Goal: Task Accomplishment & Management: Manage account settings

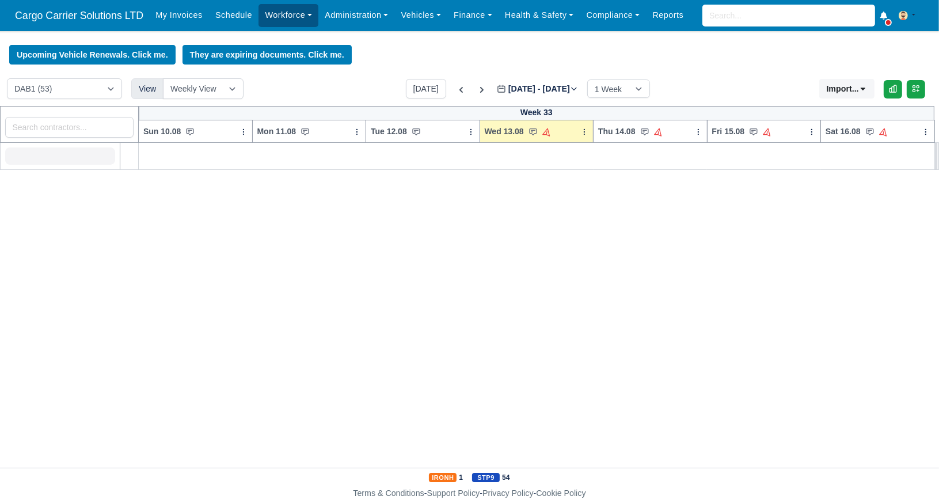
click at [302, 21] on link "Workforce" at bounding box center [289, 15] width 60 height 22
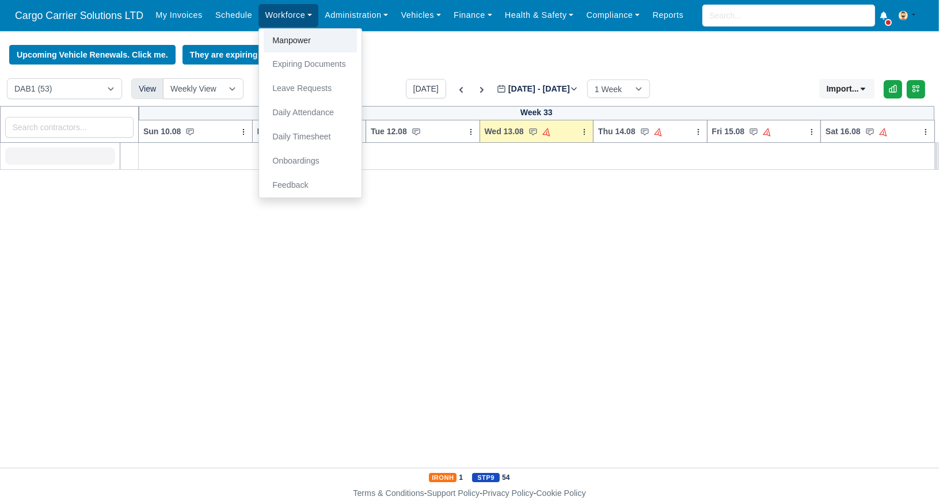
click at [295, 40] on link "Manpower" at bounding box center [310, 41] width 93 height 24
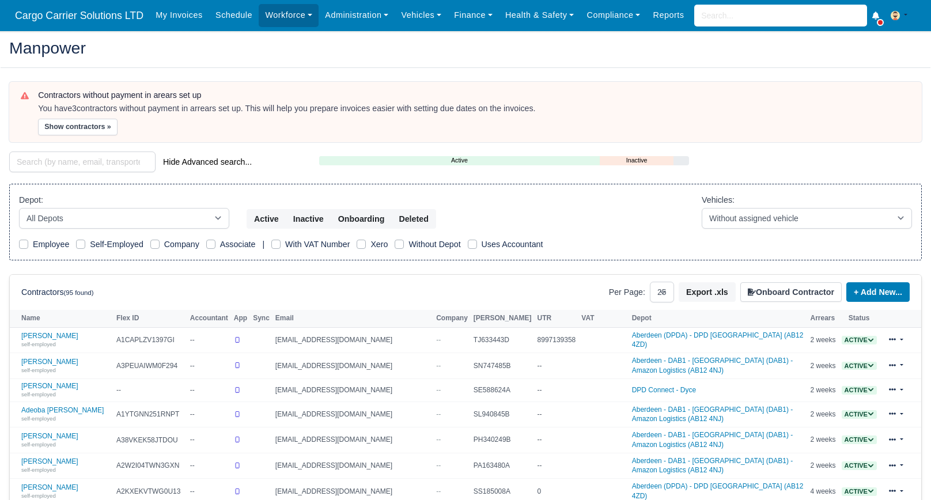
select select "25"
click at [51, 166] on input "search" at bounding box center [82, 161] width 146 height 21
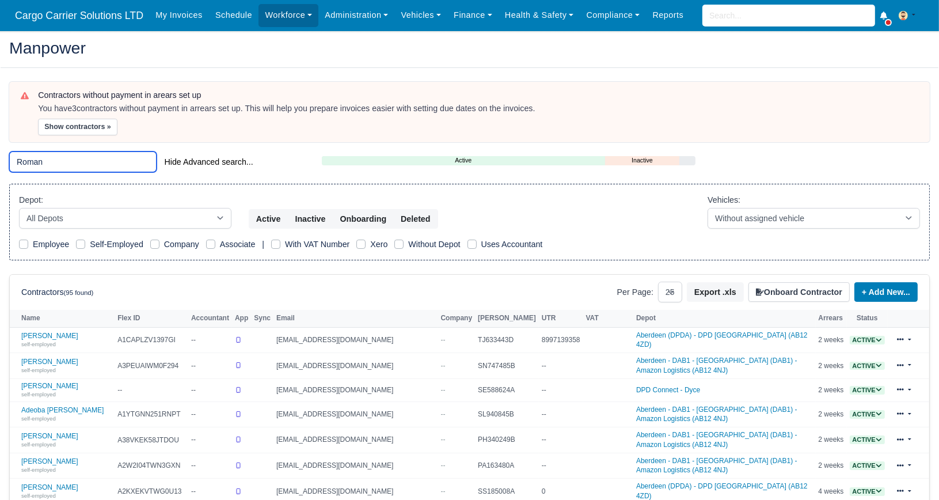
type input "Roman"
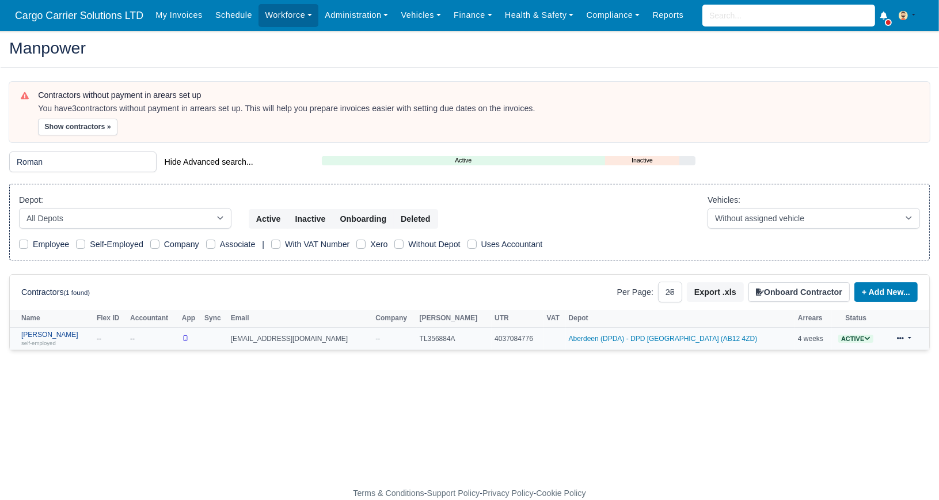
click at [35, 332] on link "Roman Kurylyk self-employed" at bounding box center [56, 339] width 70 height 17
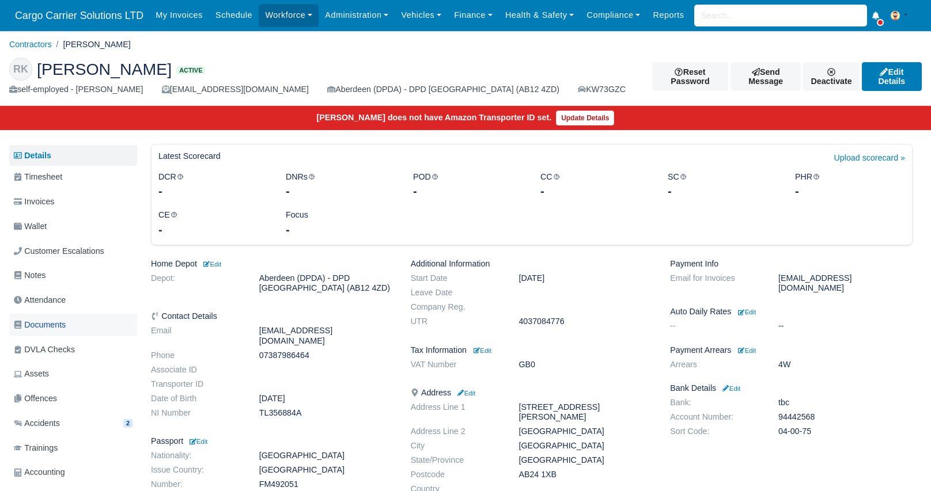
click at [40, 319] on span "Documents" at bounding box center [40, 325] width 52 height 13
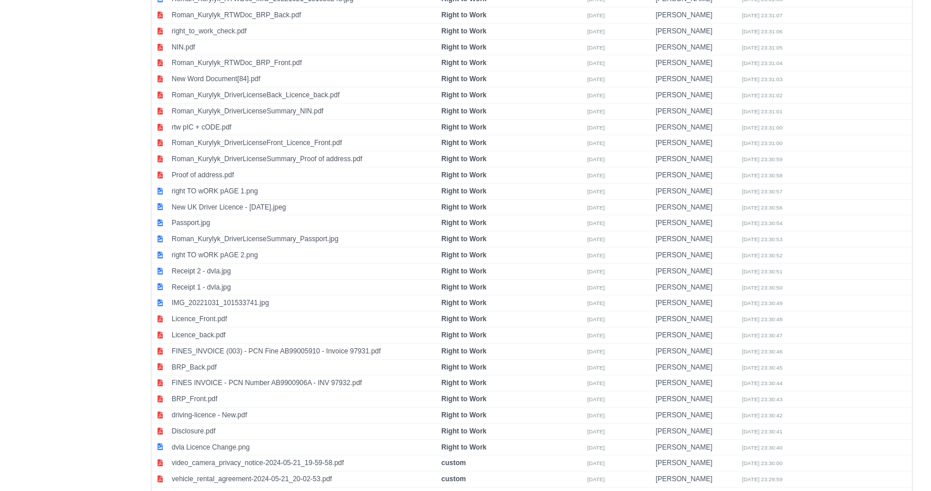
scroll to position [503, 0]
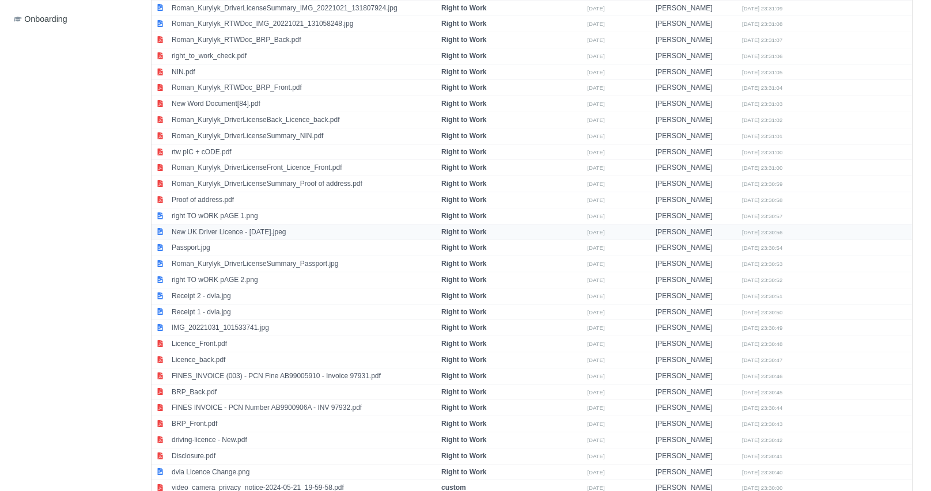
click at [249, 230] on td "New UK Driver Licence - 07 Sep 2023.jpeg" at bounding box center [304, 232] width 270 height 16
select select "right-to-work"
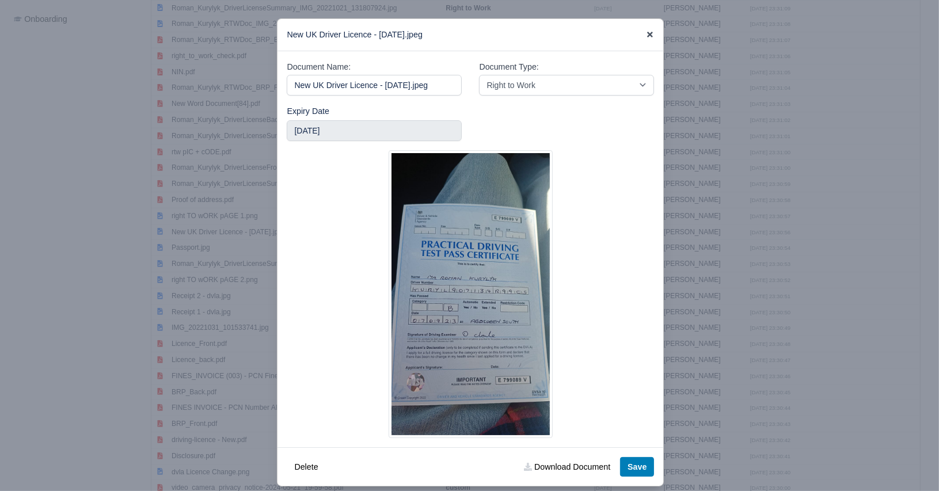
click at [646, 35] on icon at bounding box center [650, 35] width 8 height 8
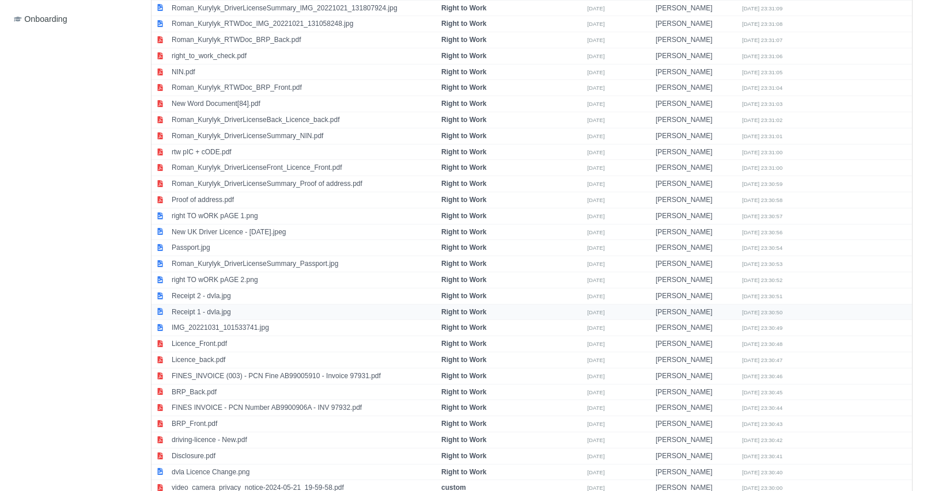
click at [248, 304] on td "Receipt 1 - dvla.jpg" at bounding box center [304, 312] width 270 height 16
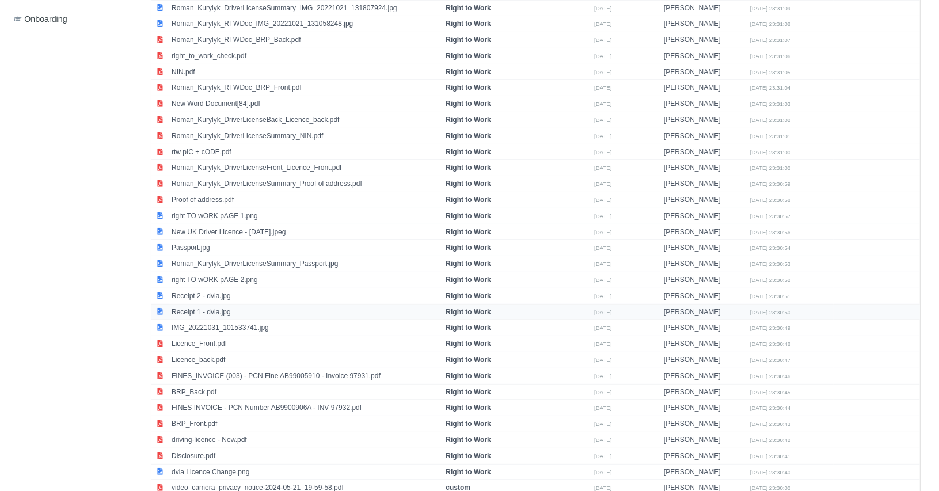
select select "right-to-work"
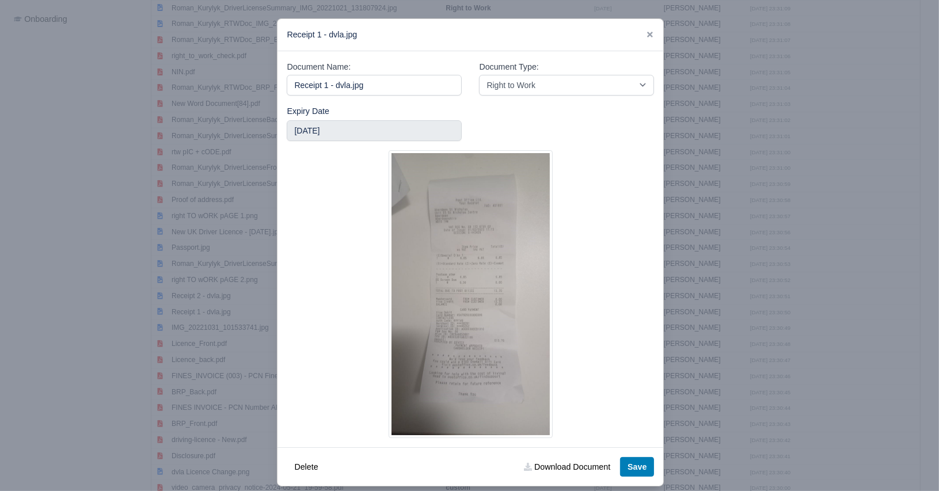
click at [652, 32] on div "Receipt 1 - dvla.jpg" at bounding box center [471, 35] width 386 height 32
click at [649, 32] on icon at bounding box center [650, 35] width 8 height 8
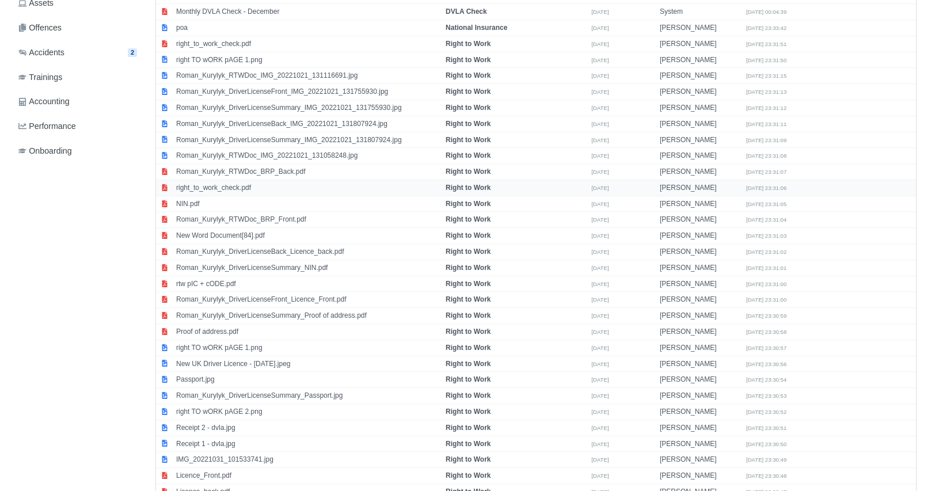
scroll to position [388, 0]
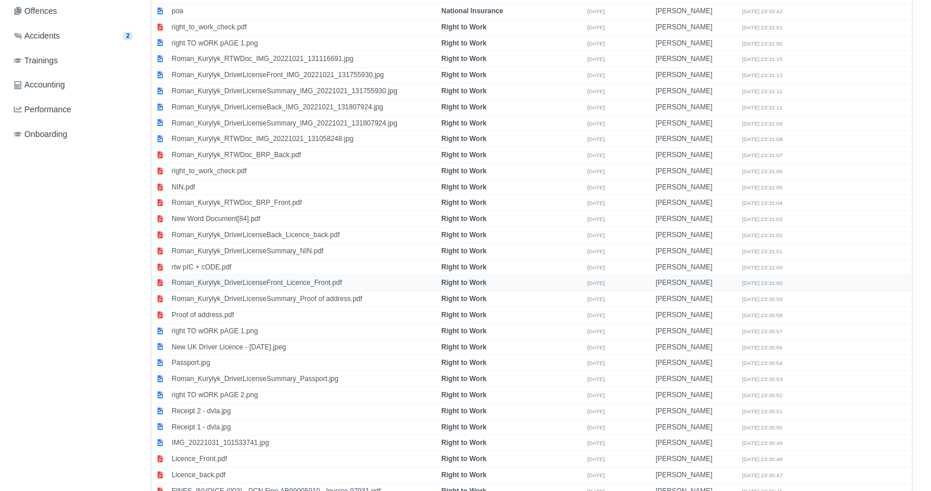
click at [252, 279] on td "Roman_Kurylyk_DriverLicenseFront_Licence_Front.pdf" at bounding box center [304, 283] width 270 height 16
select select "right-to-work"
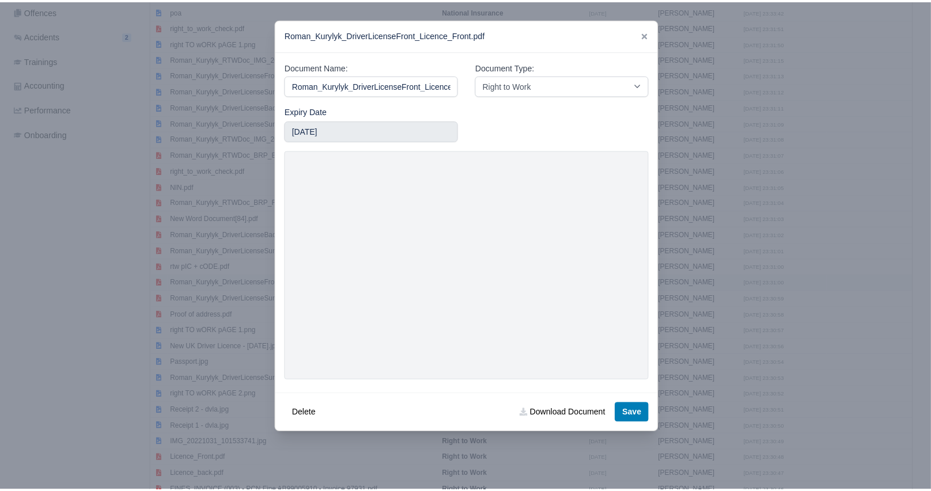
scroll to position [0, 28]
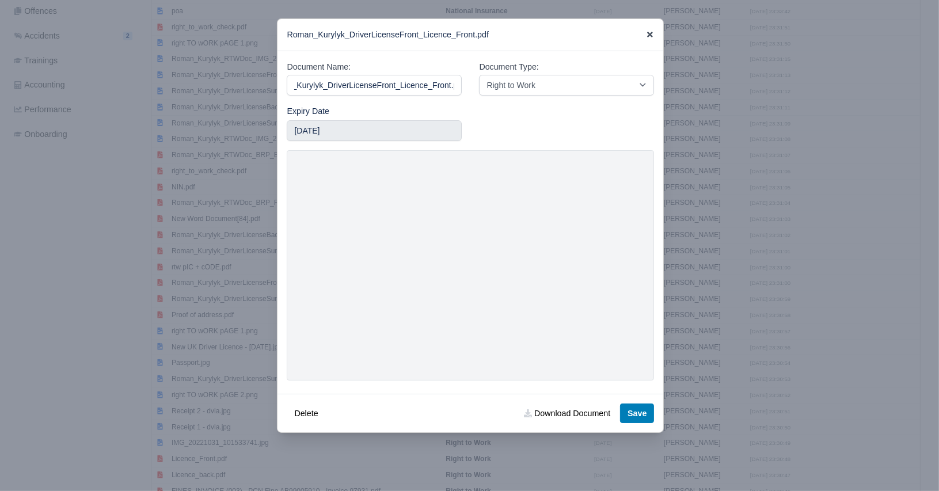
click at [647, 32] on icon at bounding box center [650, 35] width 6 height 6
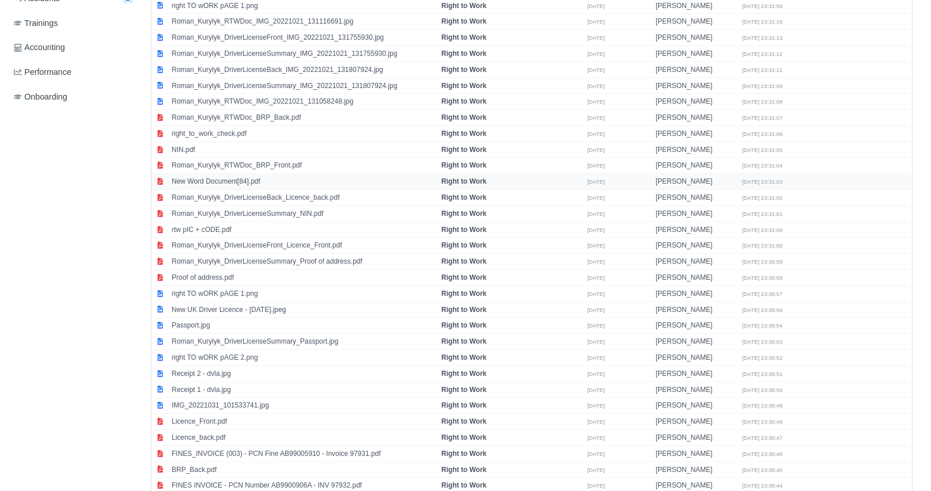
scroll to position [445, 0]
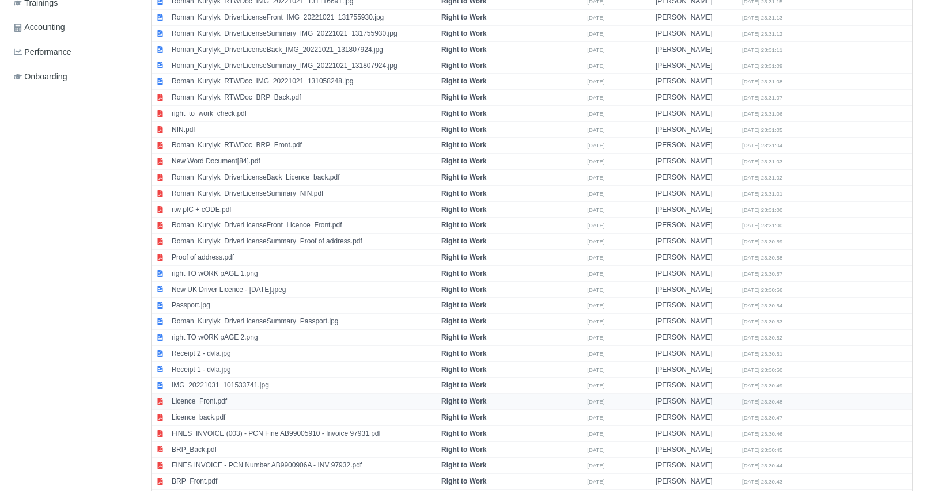
click at [228, 396] on td "Licence_Front.pdf" at bounding box center [304, 402] width 270 height 16
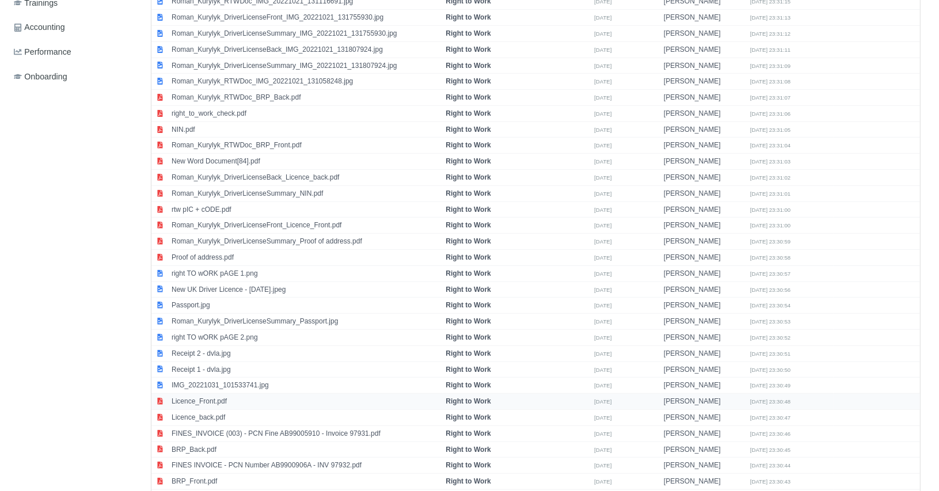
select select "right-to-work"
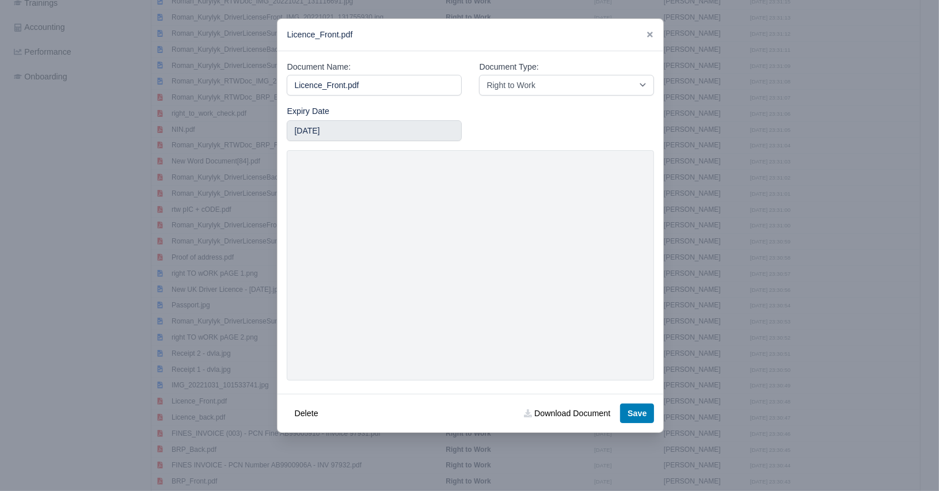
click at [646, 30] on link at bounding box center [650, 34] width 8 height 9
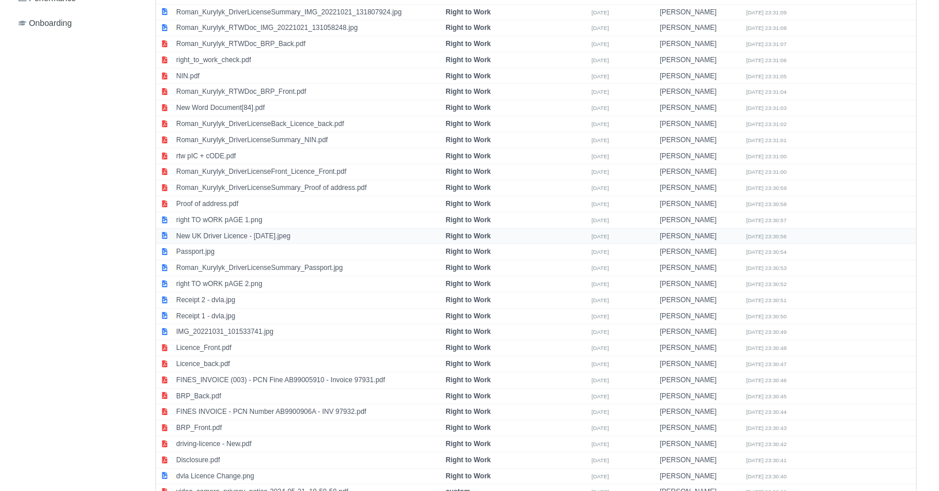
scroll to position [560, 0]
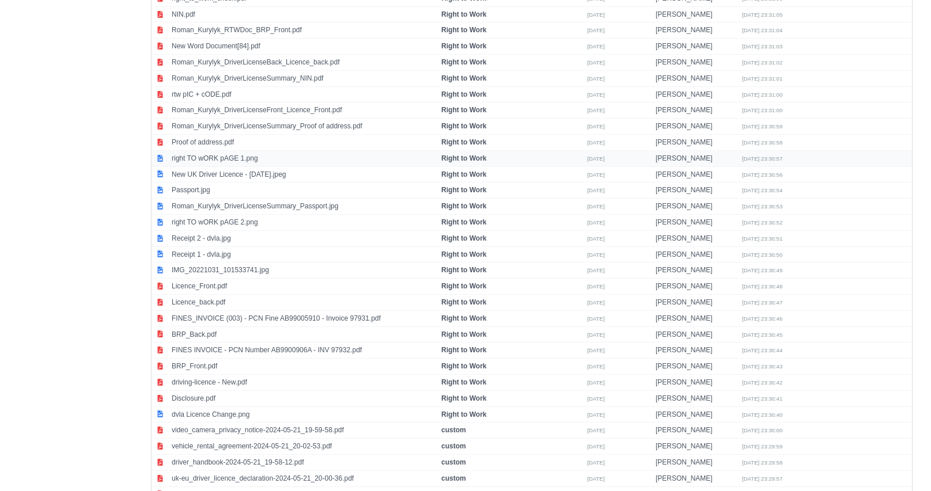
click at [255, 150] on td "right TO wORK pAGE 1.png" at bounding box center [304, 158] width 270 height 16
select select "right-to-work"
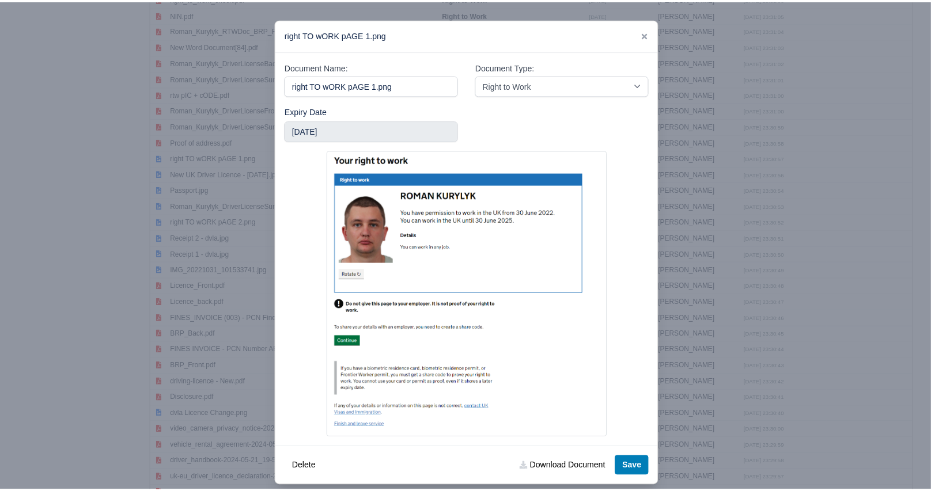
scroll to position [14, 0]
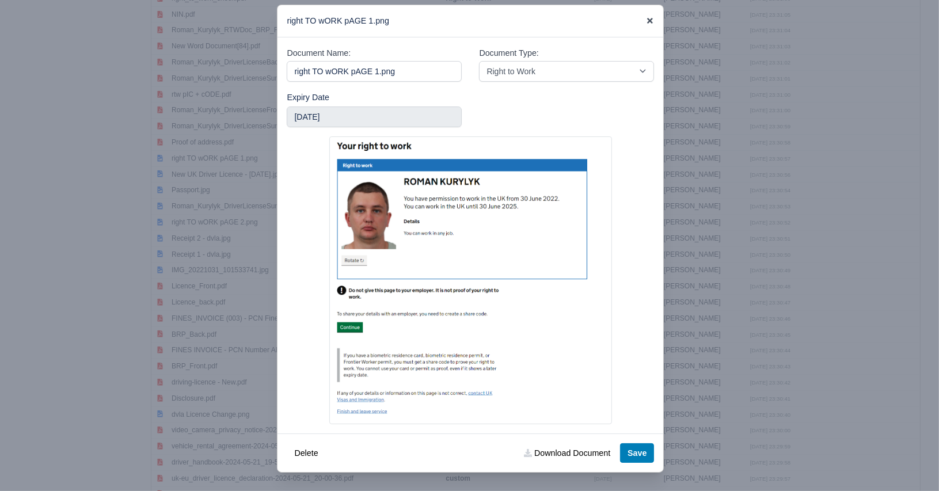
click at [646, 17] on icon at bounding box center [650, 21] width 8 height 8
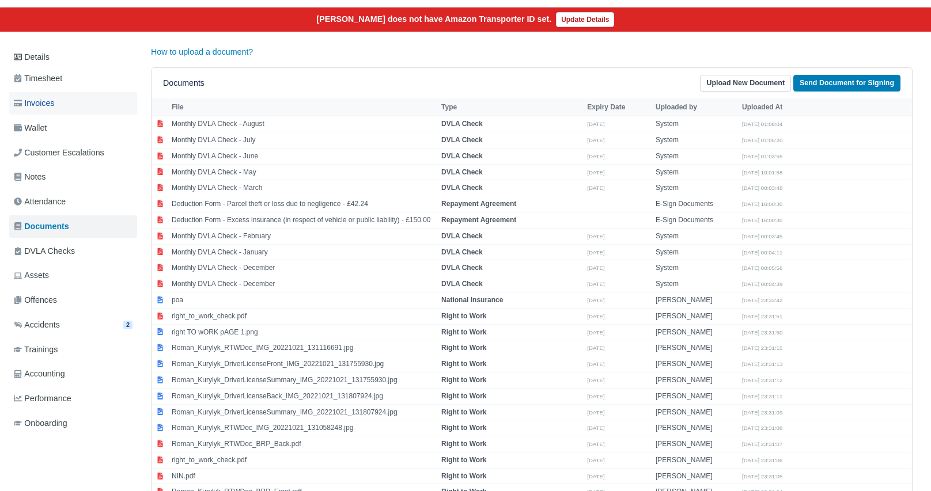
scroll to position [0, 0]
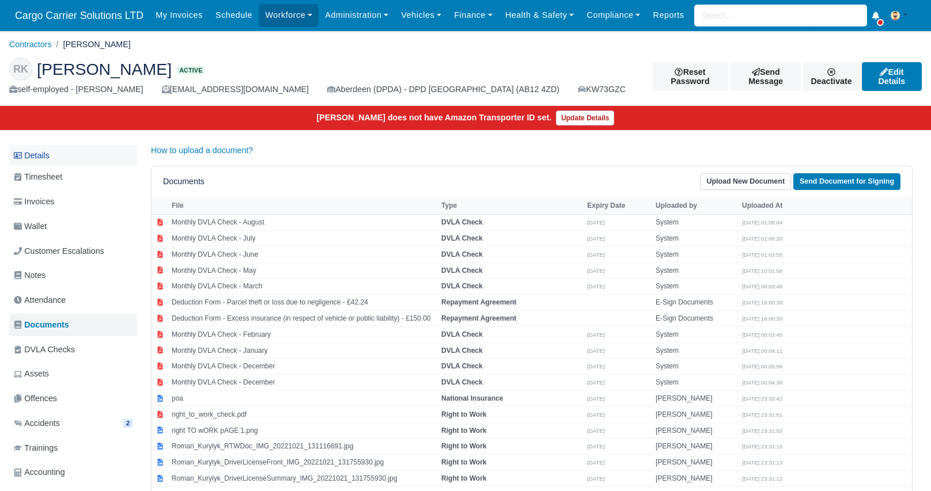
click at [37, 154] on link "Details" at bounding box center [73, 155] width 128 height 21
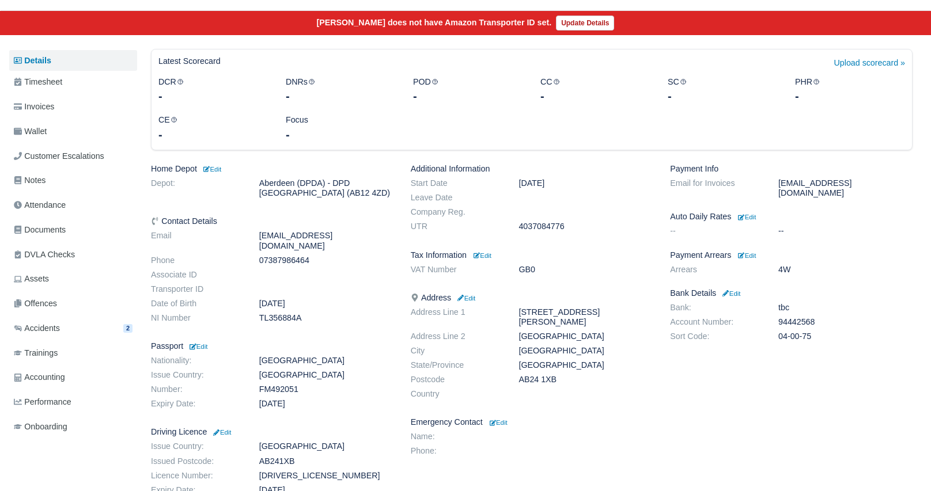
scroll to position [115, 0]
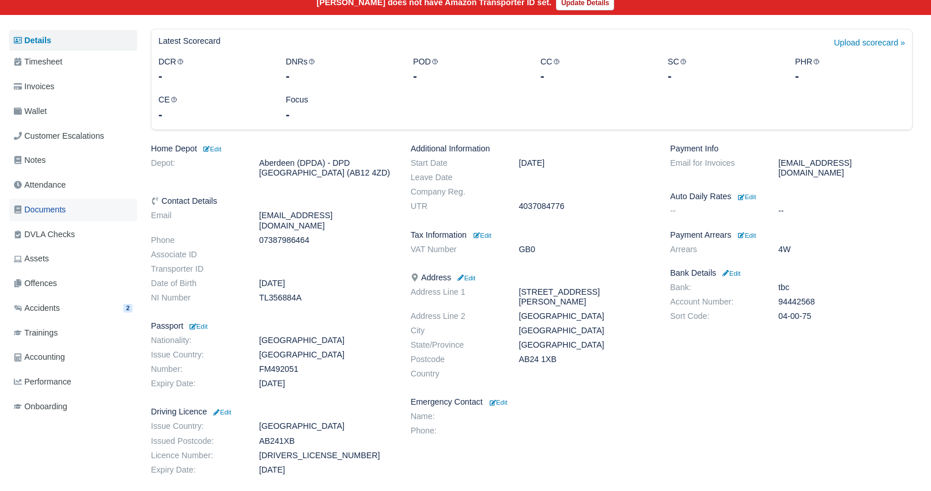
click at [44, 214] on span "Documents" at bounding box center [40, 209] width 52 height 13
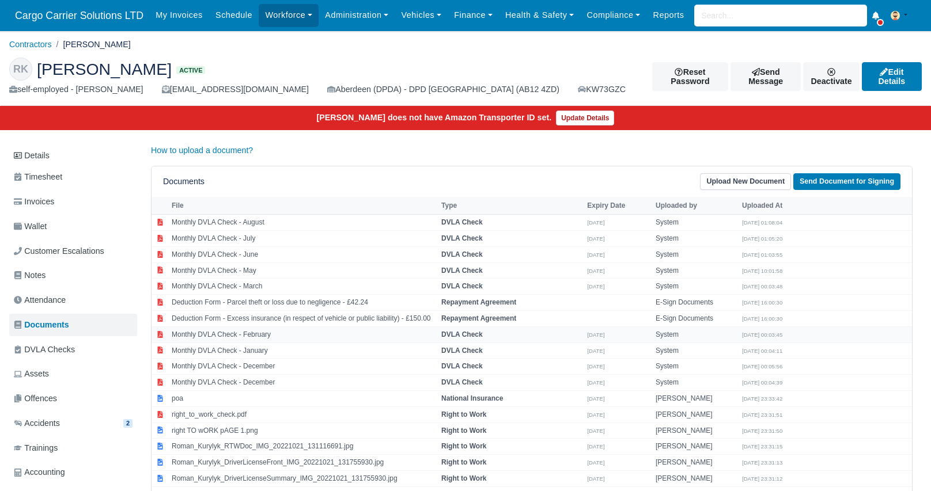
scroll to position [115, 0]
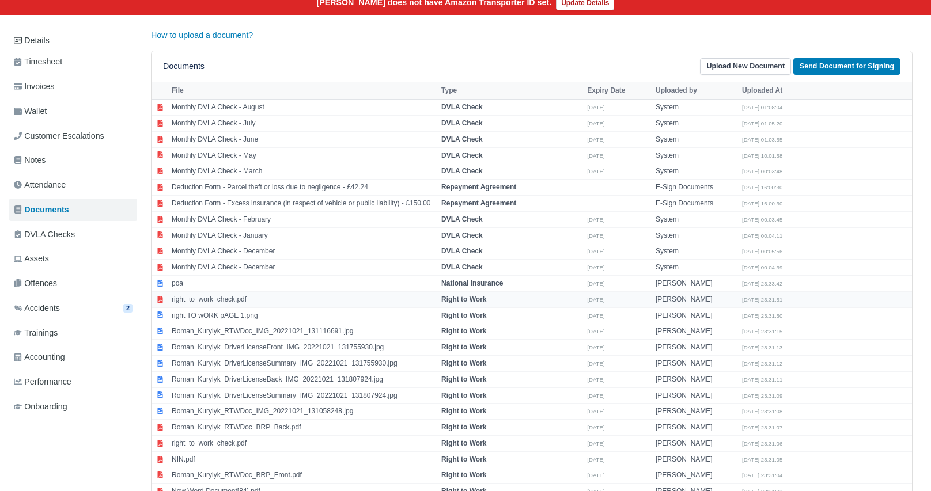
click at [290, 293] on td "right_to_work_check.pdf" at bounding box center [304, 299] width 270 height 16
select select "right-to-work"
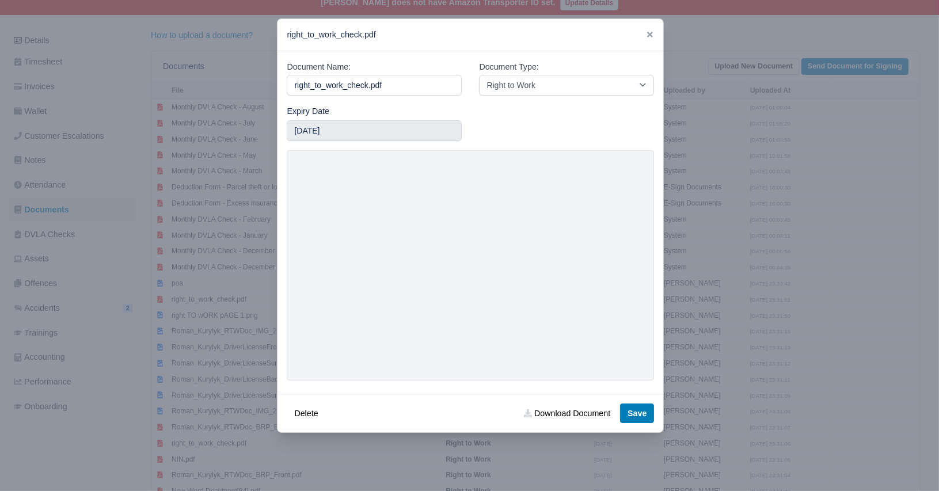
drag, startPoint x: 647, startPoint y: 36, endPoint x: 586, endPoint y: 76, distance: 73.2
click at [647, 36] on icon at bounding box center [650, 35] width 6 height 6
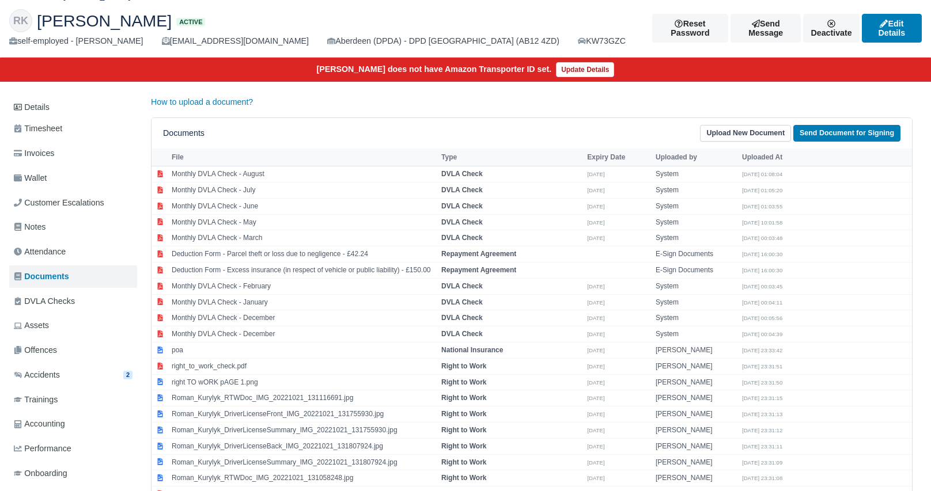
scroll to position [0, 0]
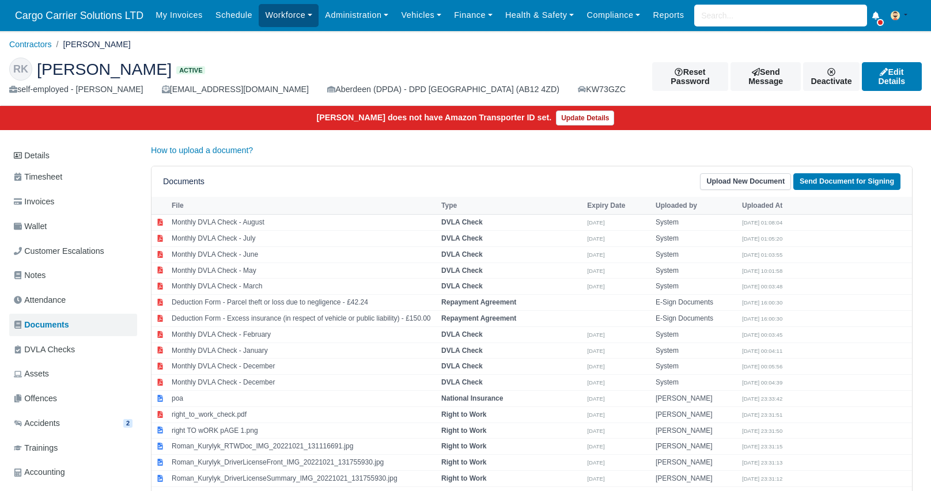
click at [281, 17] on link "Workforce" at bounding box center [289, 15] width 60 height 22
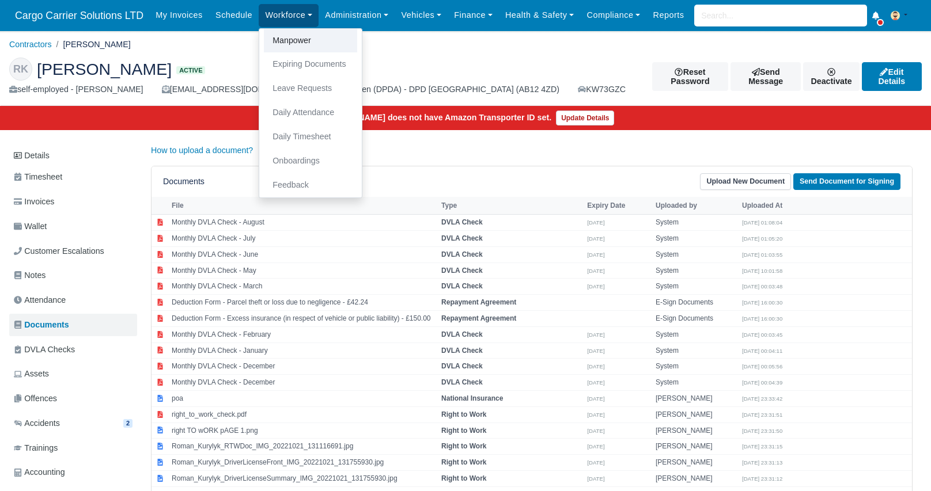
click at [286, 36] on link "Manpower" at bounding box center [310, 41] width 93 height 24
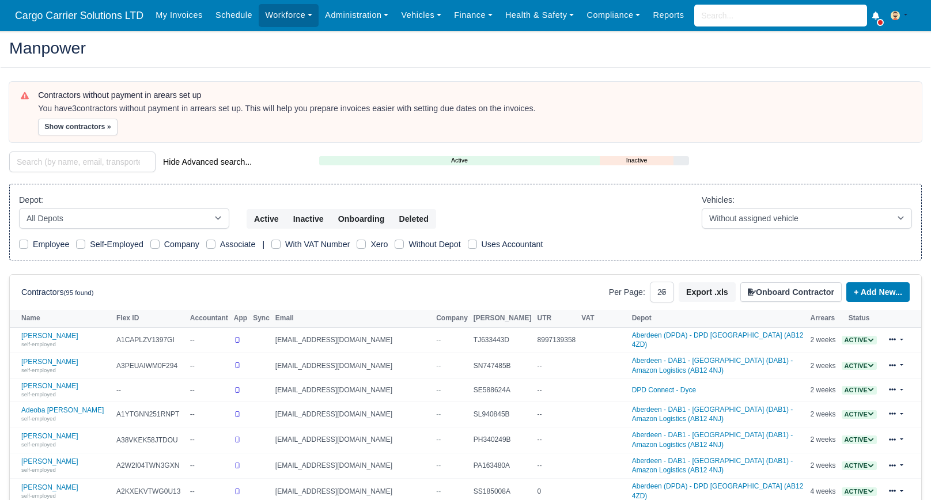
select select "25"
click at [41, 165] on input "search" at bounding box center [82, 161] width 146 height 21
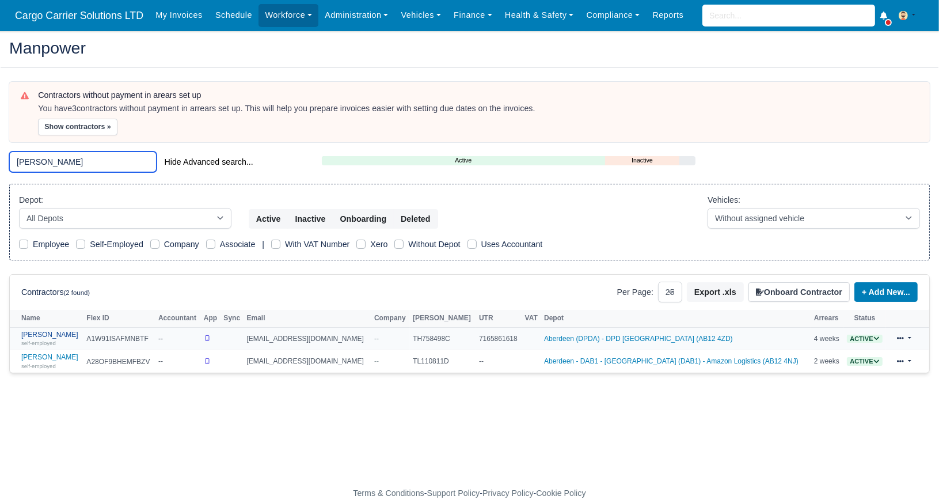
type input "oleksa"
click at [40, 334] on link "Oleksander Barabash self-employed" at bounding box center [50, 339] width 59 height 17
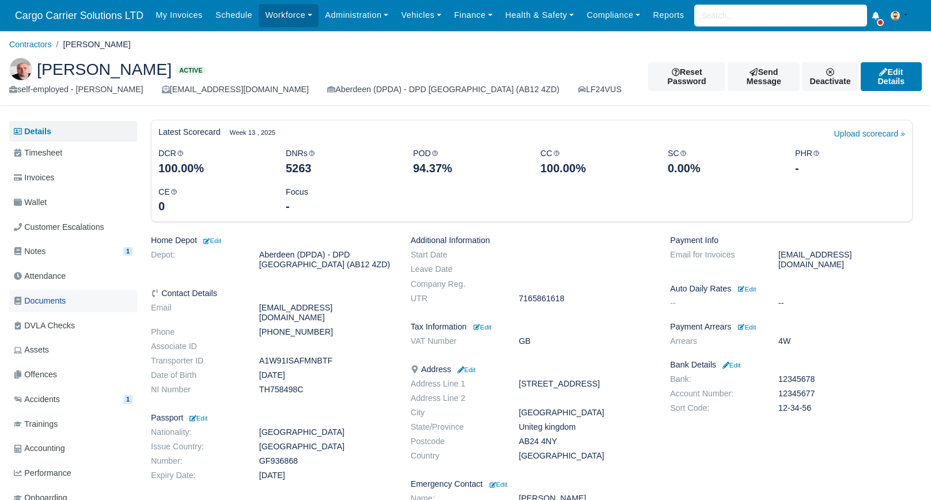
click at [57, 297] on span "Documents" at bounding box center [40, 300] width 52 height 13
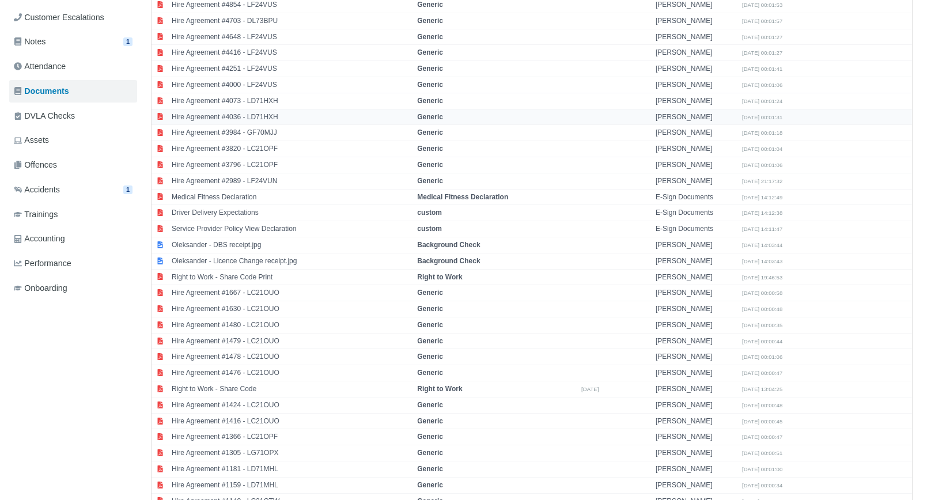
scroll to position [230, 0]
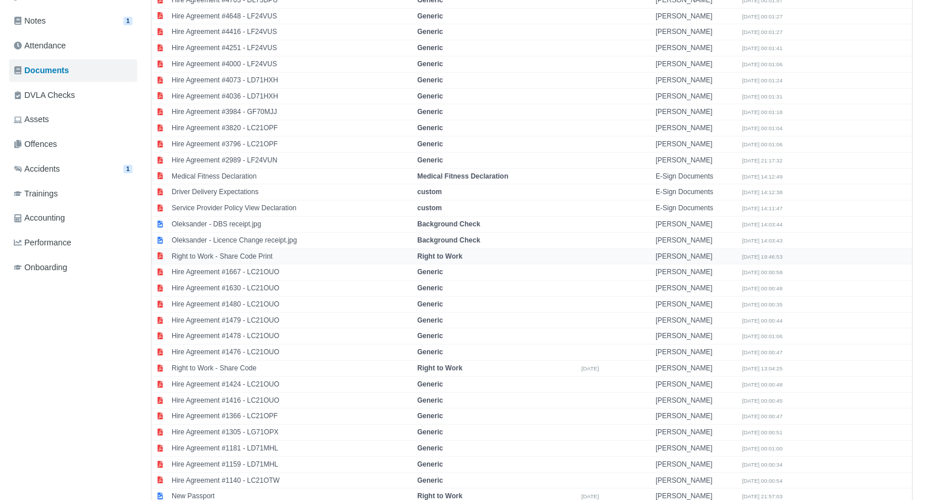
click at [263, 253] on td "Right to Work - Share Code Print" at bounding box center [291, 256] width 245 height 16
select select "right-to-work"
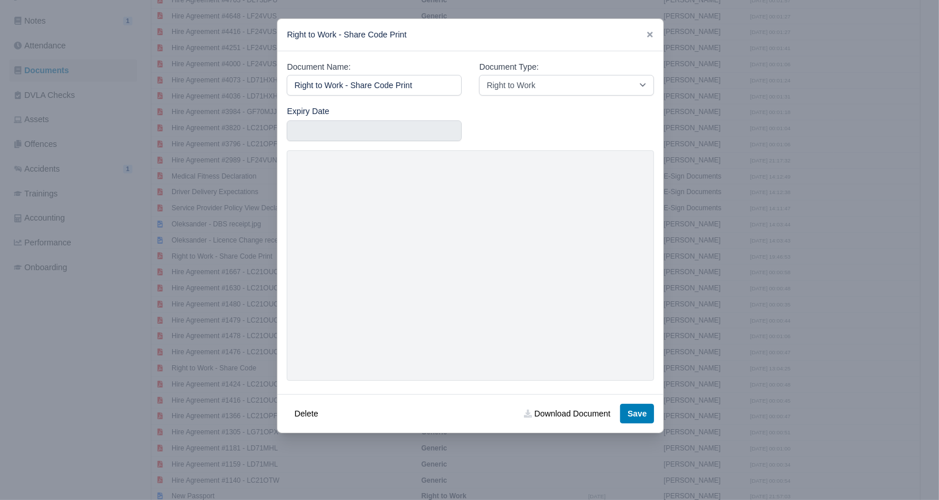
click at [652, 30] on link at bounding box center [650, 34] width 8 height 9
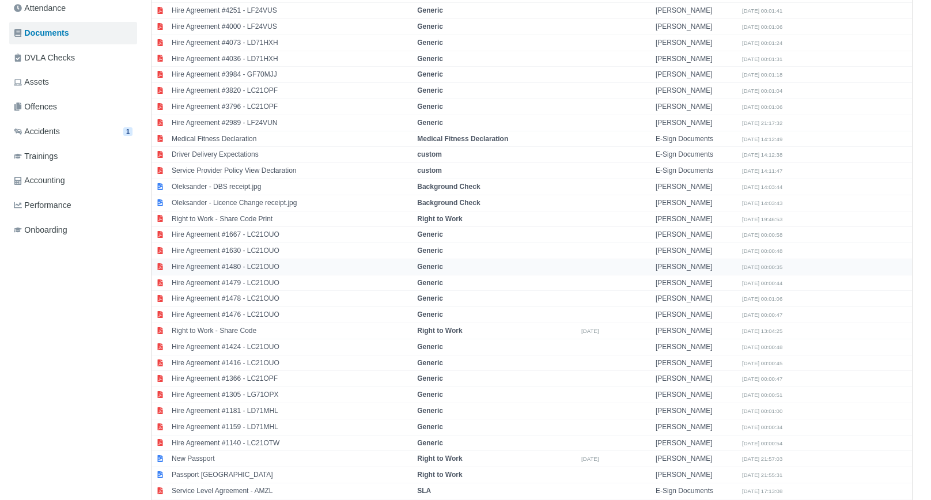
scroll to position [288, 0]
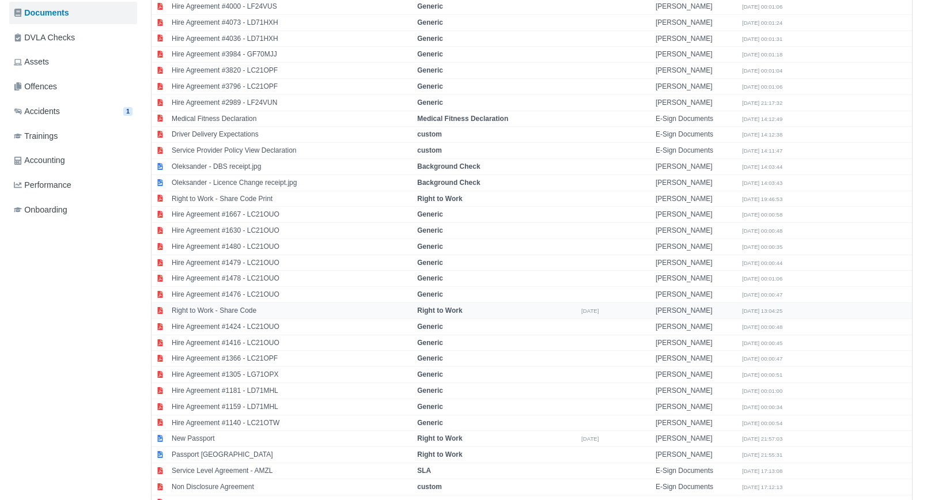
click at [364, 306] on td "Right to Work - Share Code" at bounding box center [291, 311] width 245 height 16
select select "right-to-work"
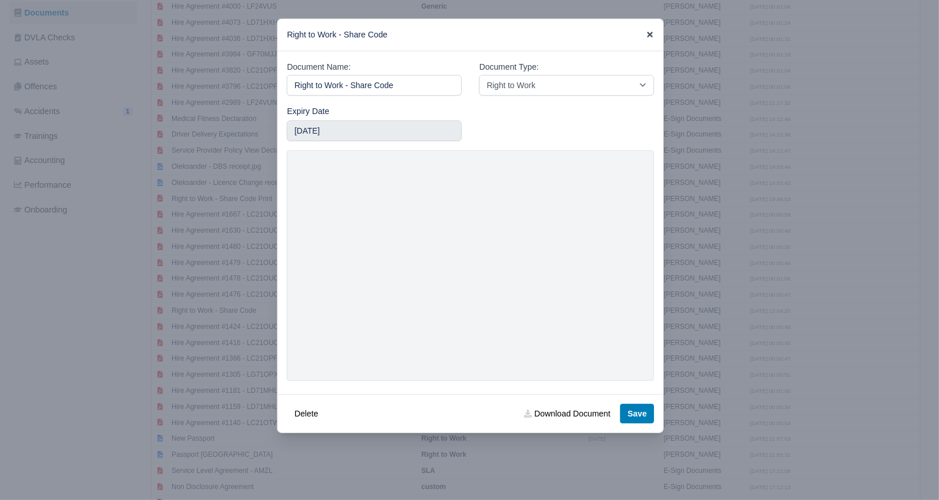
click at [650, 35] on icon at bounding box center [650, 35] width 6 height 6
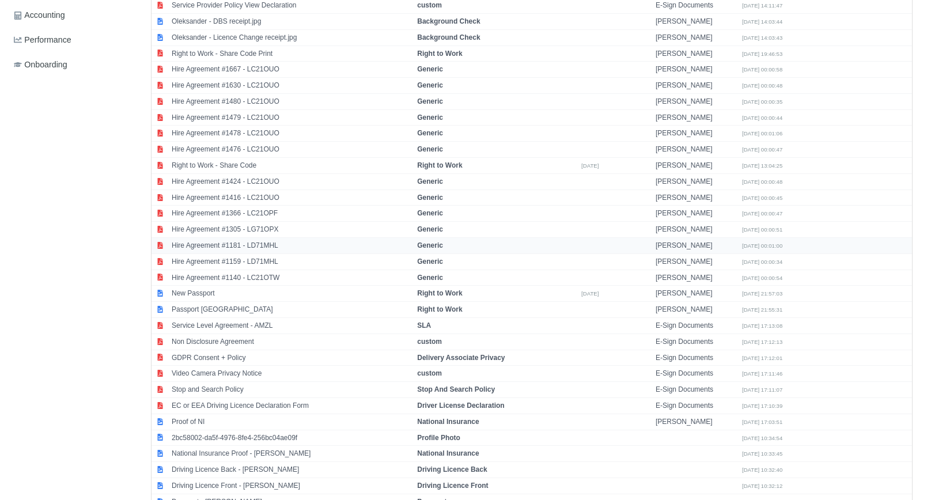
scroll to position [450, 0]
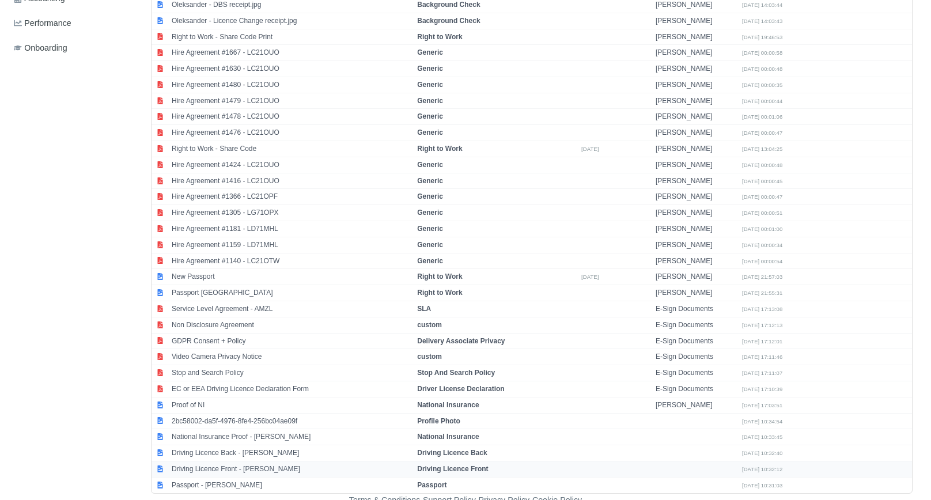
click at [274, 463] on td "Driving Licence Front - Oleksander Barabash" at bounding box center [291, 469] width 245 height 16
select select "driving-licence-front"
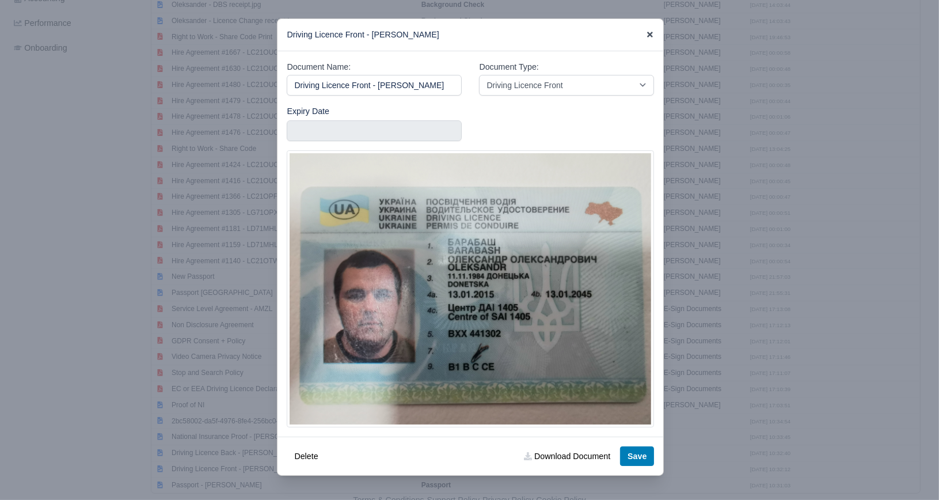
click at [653, 32] on icon at bounding box center [650, 35] width 8 height 8
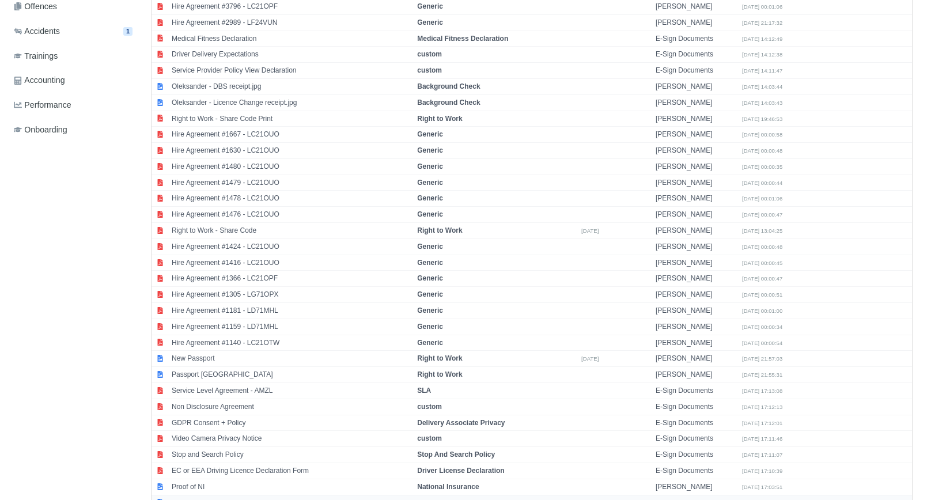
scroll to position [335, 0]
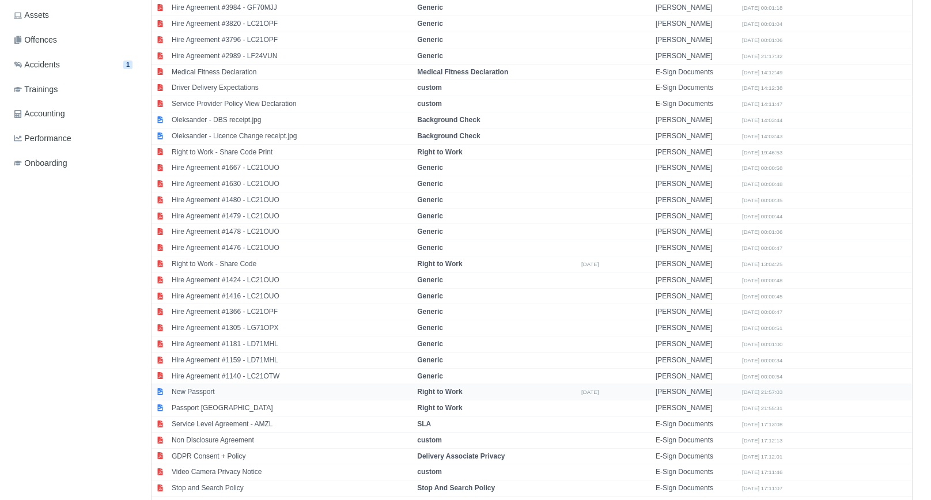
click at [247, 389] on td "New Passport" at bounding box center [291, 392] width 245 height 16
select select "right-to-work"
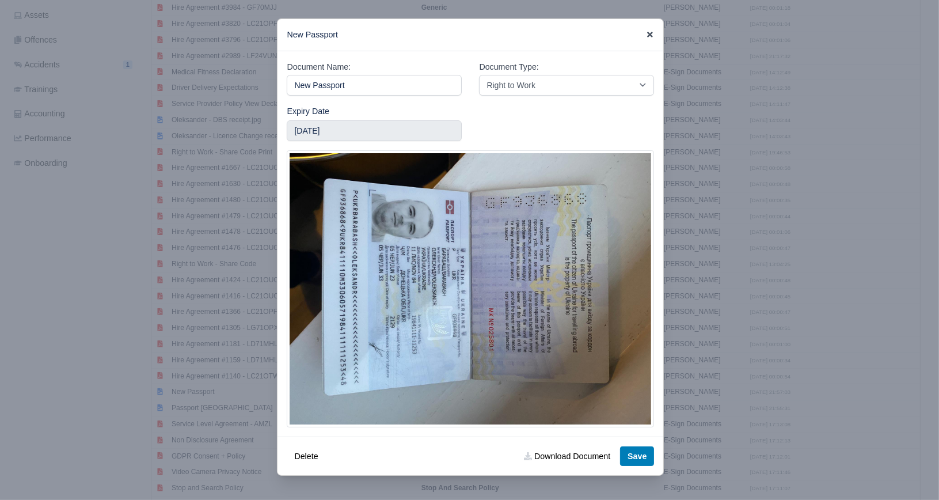
click at [648, 34] on icon at bounding box center [650, 35] width 8 height 8
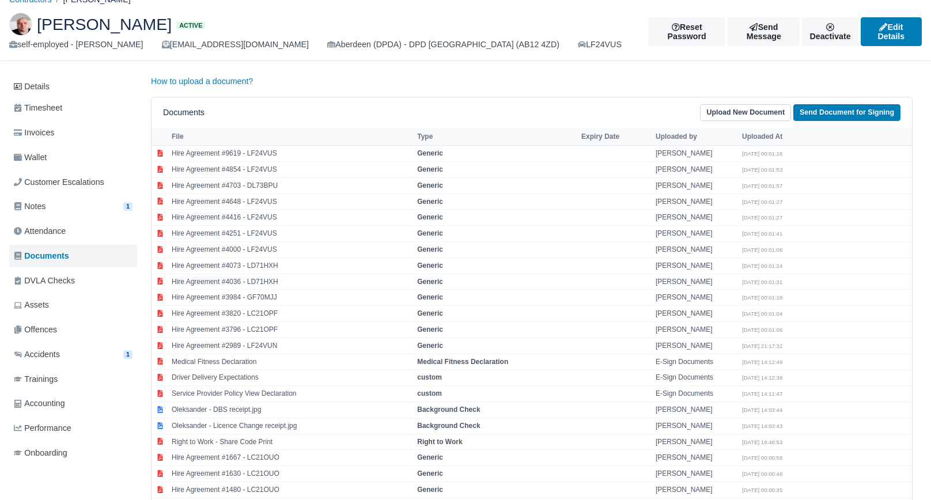
scroll to position [0, 0]
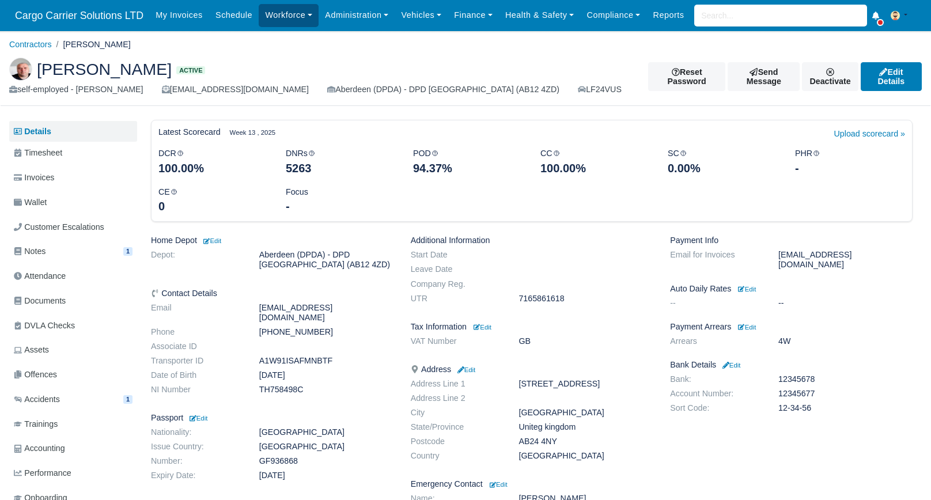
click at [266, 16] on link "Workforce" at bounding box center [289, 15] width 60 height 22
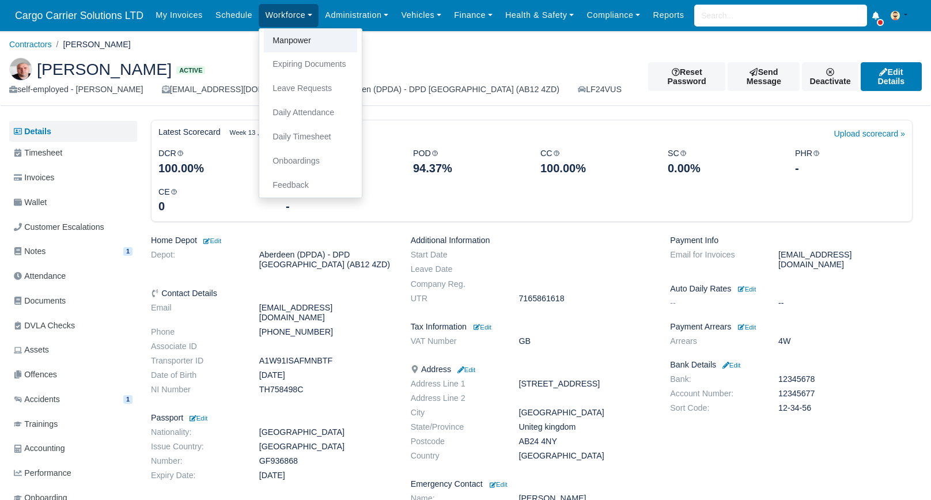
click at [285, 44] on link "Manpower" at bounding box center [310, 41] width 93 height 24
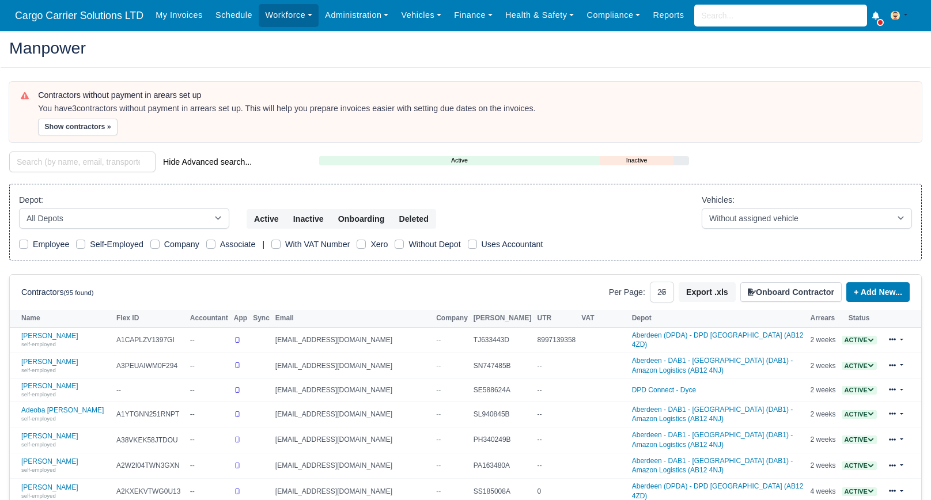
select select "25"
click at [92, 165] on input "search" at bounding box center [82, 161] width 146 height 21
type input "pavlo"
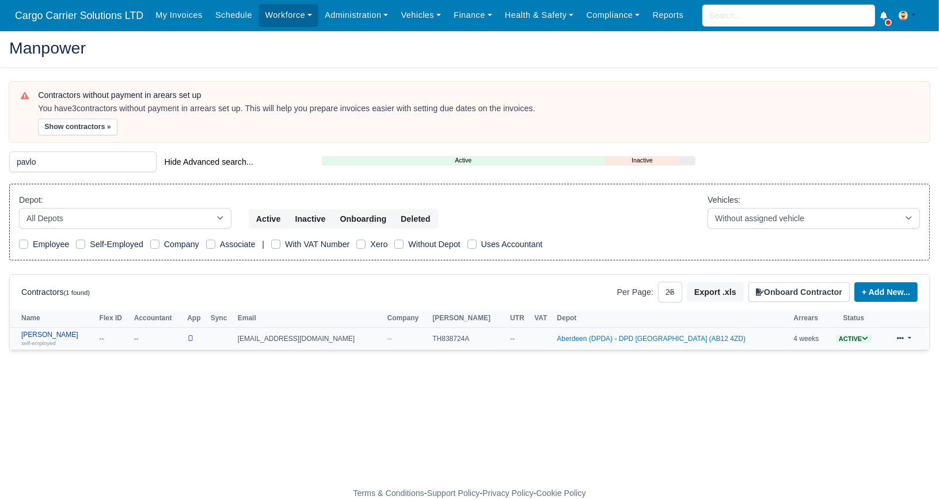
click at [51, 334] on link "Pavlo Shtynyk self-employed" at bounding box center [57, 339] width 73 height 17
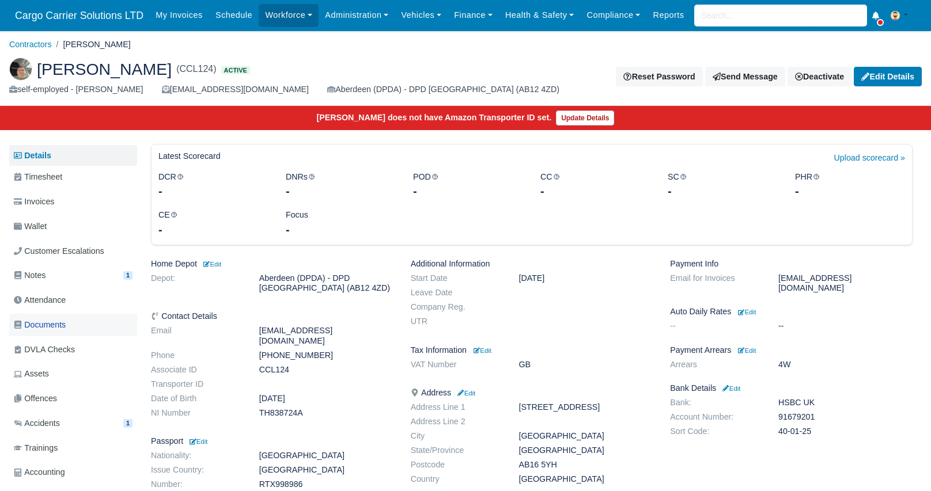
click at [54, 323] on span "Documents" at bounding box center [40, 325] width 52 height 13
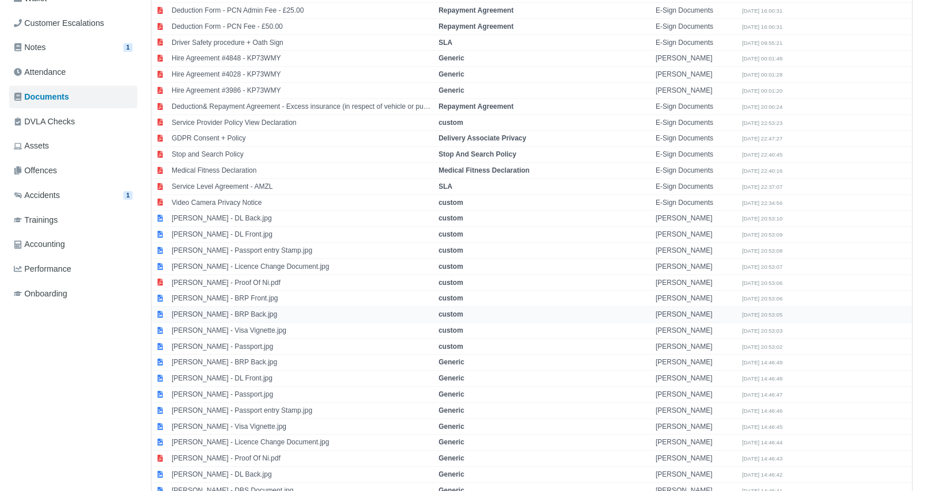
scroll to position [230, 0]
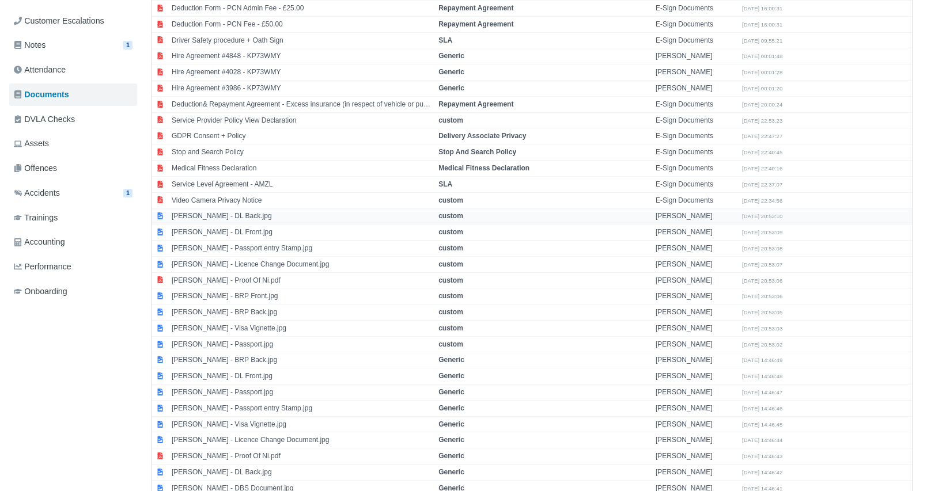
click at [243, 213] on td "Pavlo Shtynyk - DL Back.jpg" at bounding box center [302, 217] width 267 height 16
select select "custom"
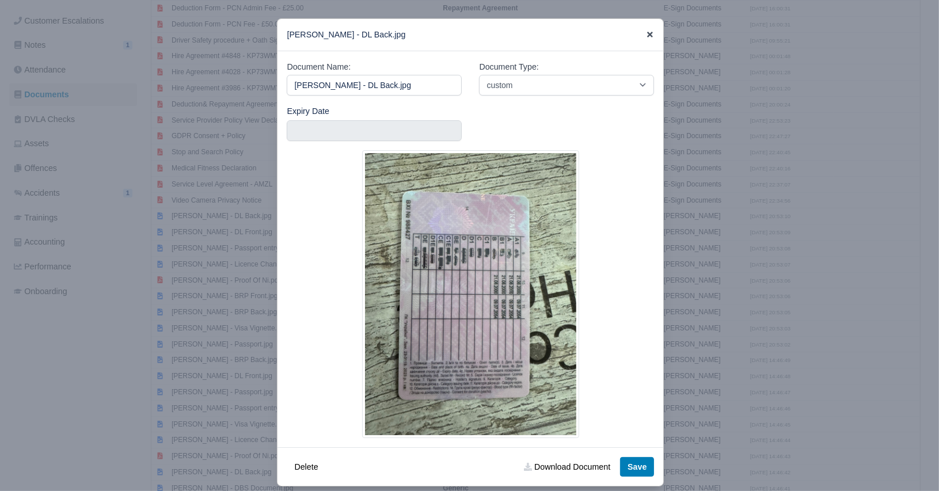
click at [647, 34] on icon at bounding box center [650, 35] width 6 height 6
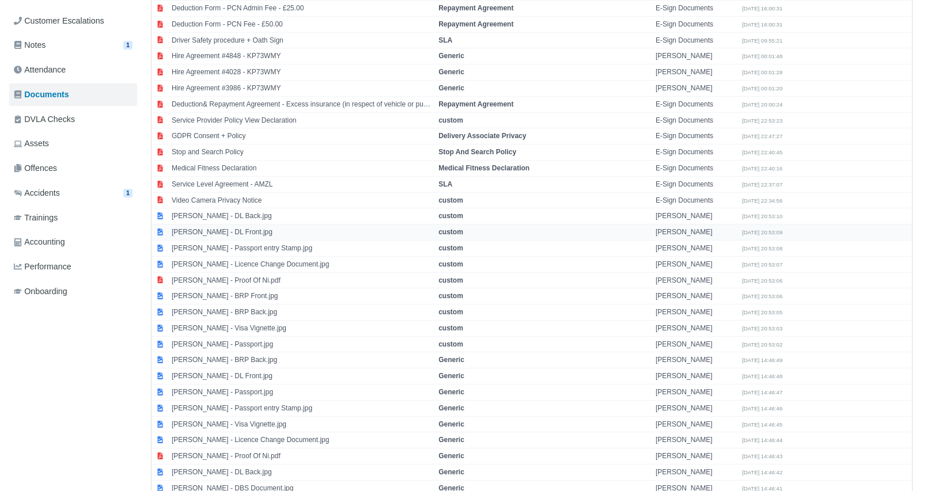
click at [242, 230] on td "Pavlo Shtynyk - DL Front.jpg" at bounding box center [302, 233] width 267 height 16
select select "custom"
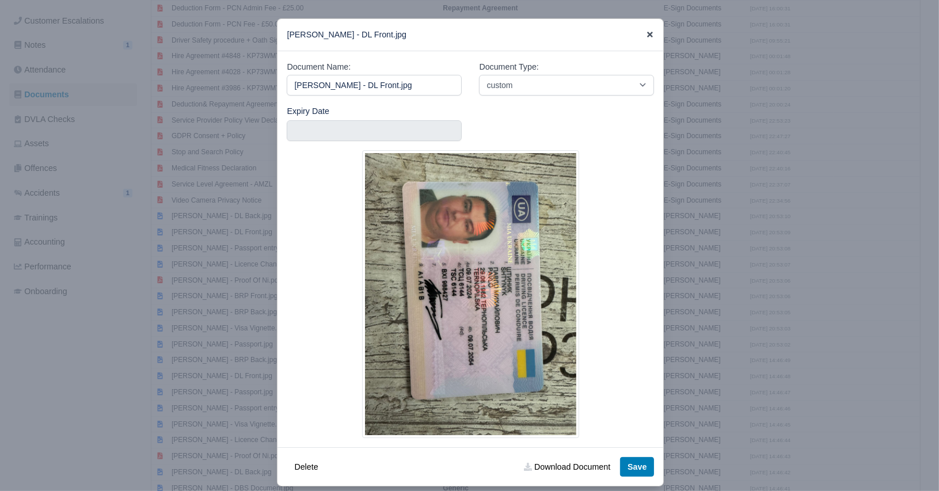
click at [646, 31] on icon at bounding box center [650, 35] width 8 height 8
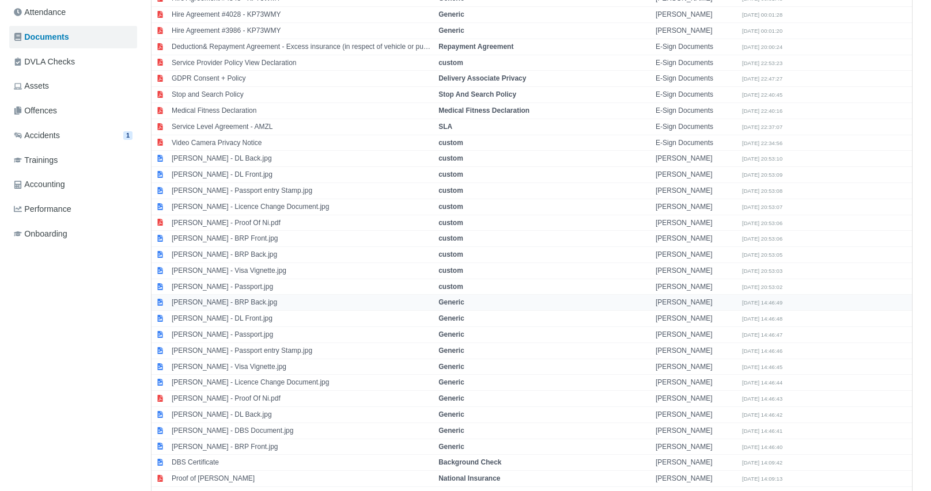
scroll to position [346, 0]
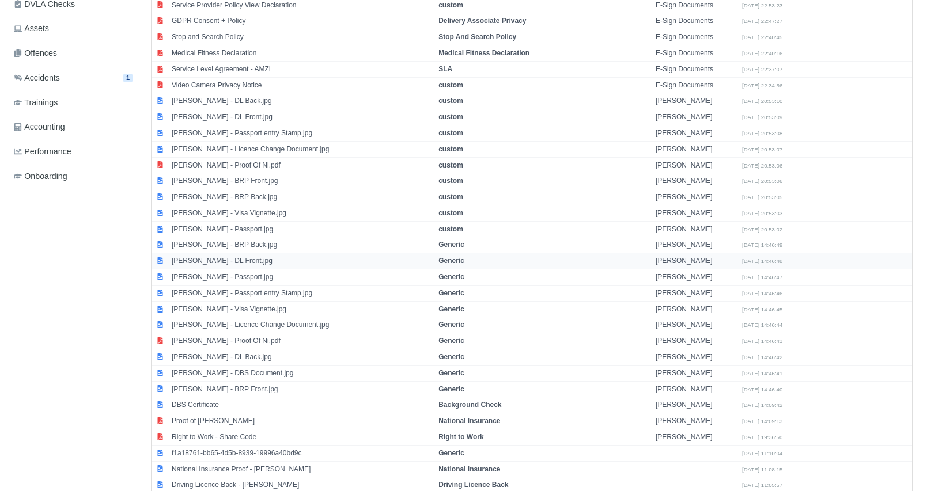
click at [263, 257] on td "Pavlo Shtynyk - DL Front.jpg" at bounding box center [302, 261] width 267 height 16
select select "generic"
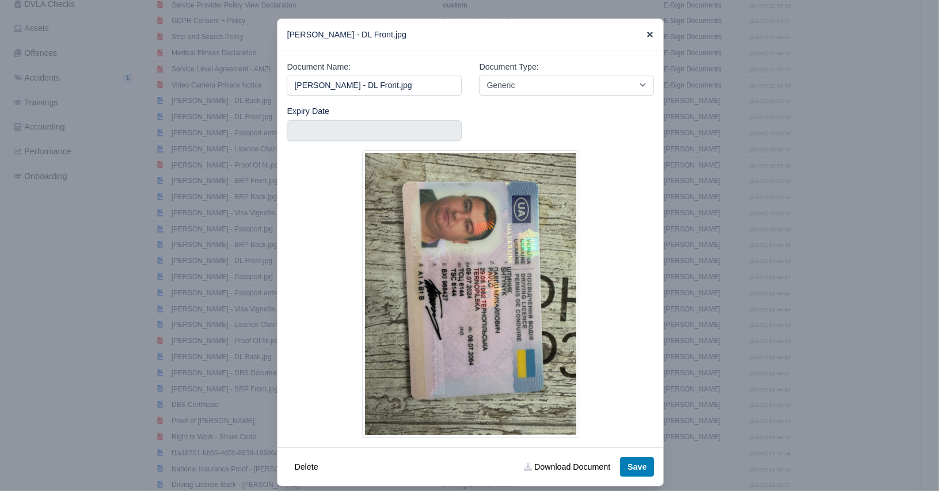
click at [647, 36] on icon at bounding box center [650, 35] width 6 height 6
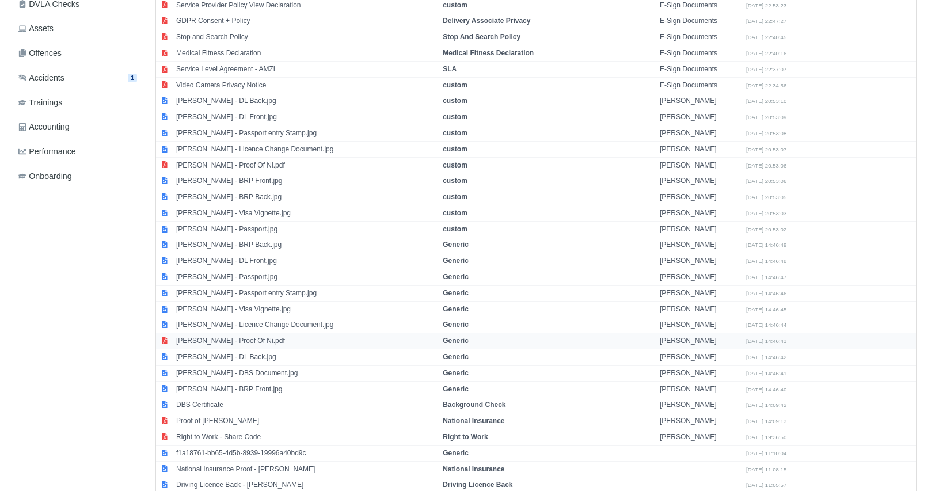
scroll to position [403, 0]
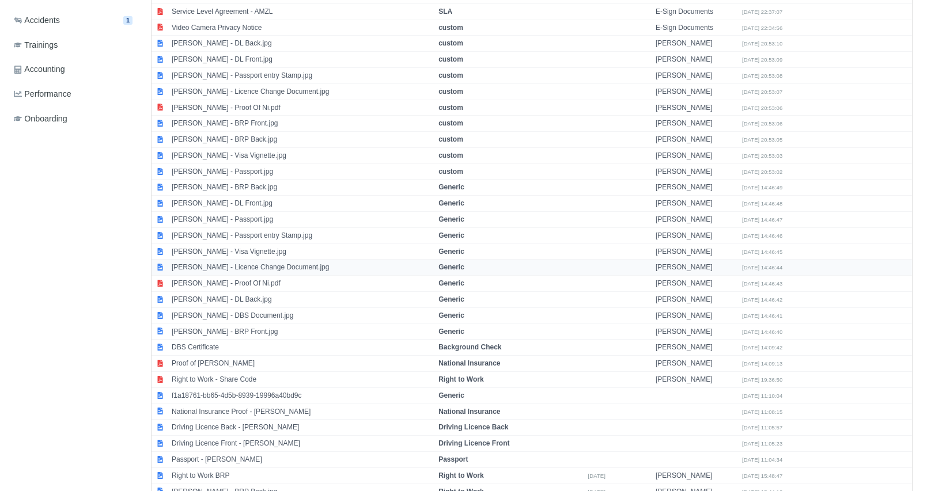
click at [293, 263] on td "Pavlo Shtynyk - Licence Change Document.jpg" at bounding box center [302, 268] width 267 height 16
select select "generic"
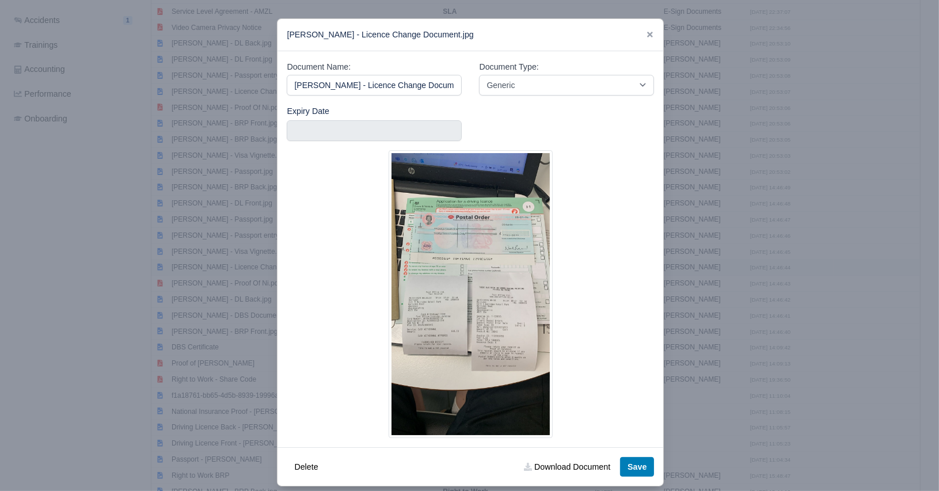
scroll to position [0, 5]
drag, startPoint x: 645, startPoint y: 34, endPoint x: 610, endPoint y: 56, distance: 40.9
click at [647, 34] on icon at bounding box center [650, 35] width 6 height 6
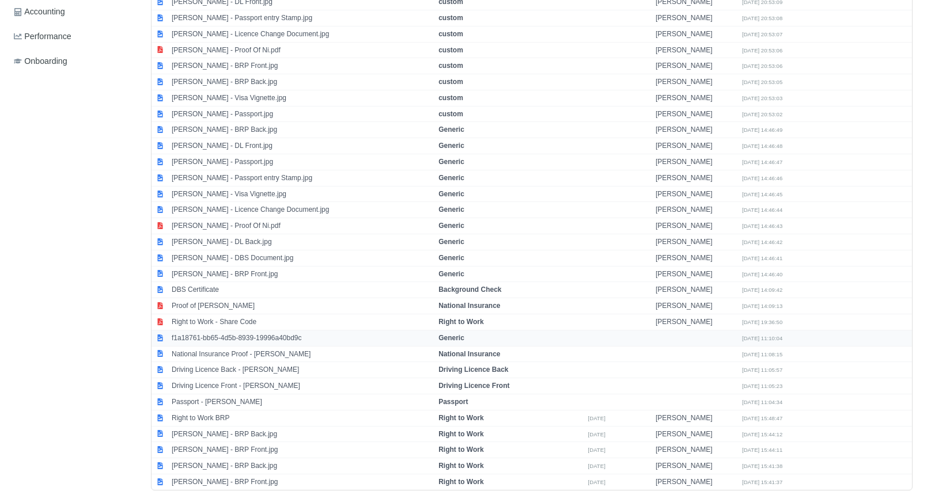
scroll to position [467, 0]
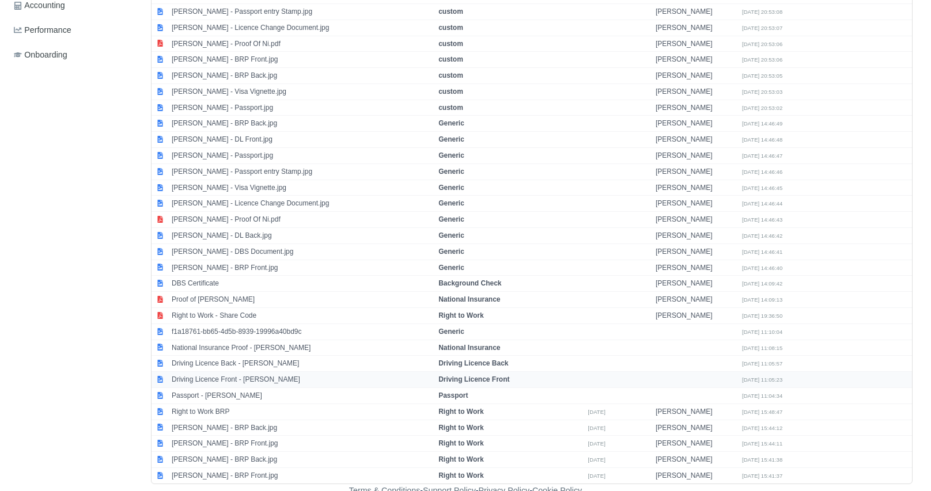
click at [292, 372] on td "Driving Licence Front - Pavlo Shtynyk" at bounding box center [302, 380] width 267 height 16
select select "driving-licence-front"
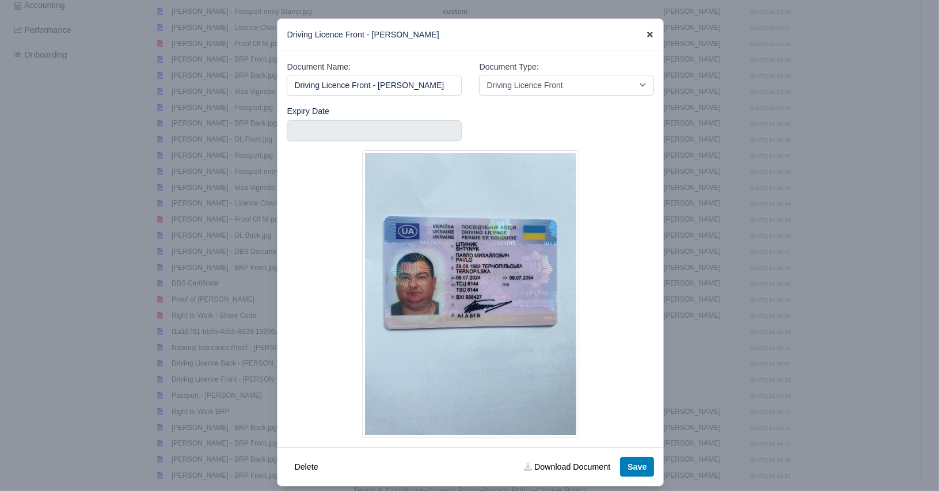
click at [646, 35] on icon at bounding box center [650, 35] width 8 height 8
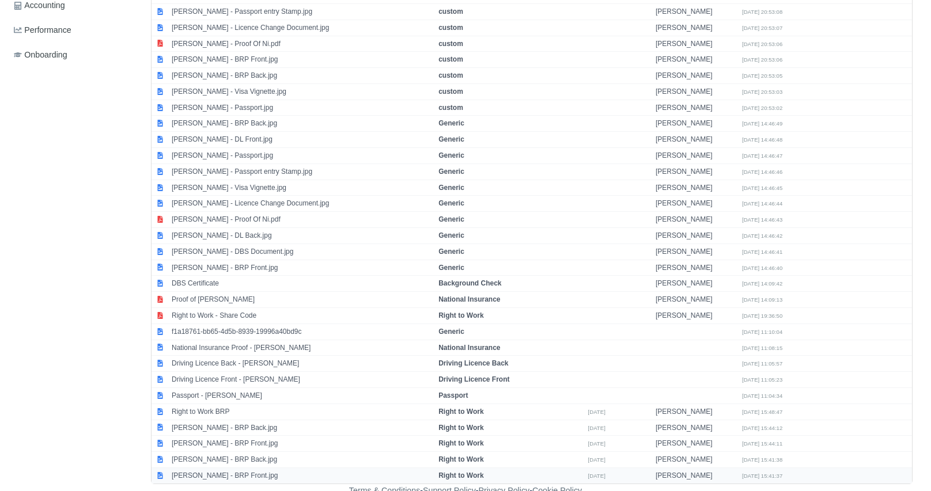
click at [223, 468] on td "Pavlo Shtynyk - BRP Front.jpg" at bounding box center [302, 476] width 267 height 16
select select "right-to-work"
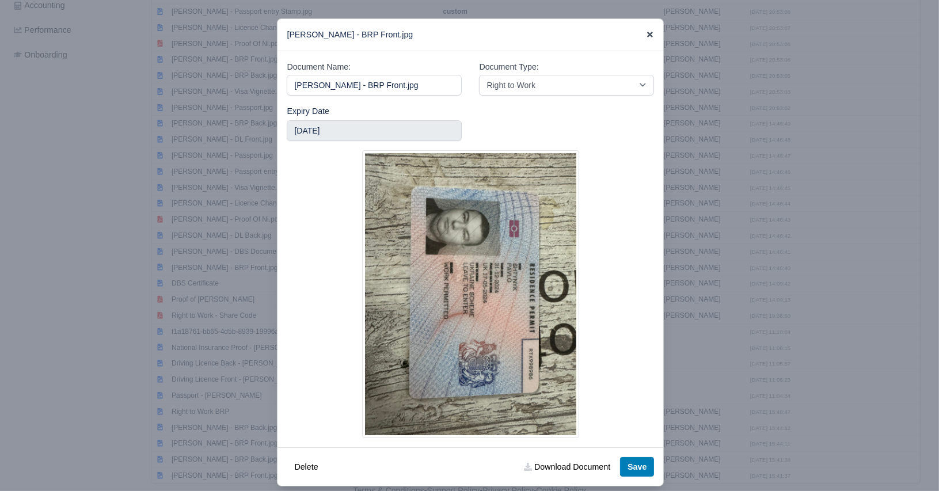
drag, startPoint x: 646, startPoint y: 35, endPoint x: 511, endPoint y: 97, distance: 148.7
click at [647, 35] on icon at bounding box center [650, 35] width 6 height 6
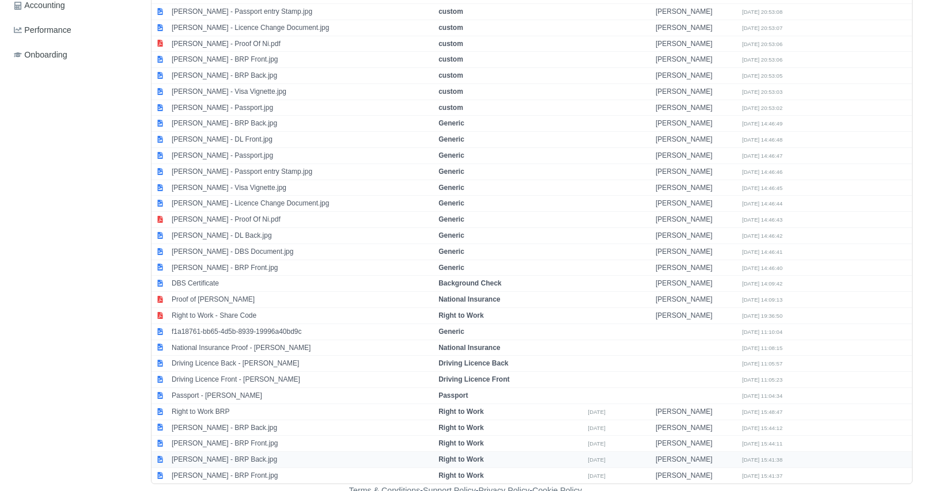
click at [221, 456] on td "Pavlo Shtynyk - BRP Back.jpg" at bounding box center [302, 460] width 267 height 16
select select "right-to-work"
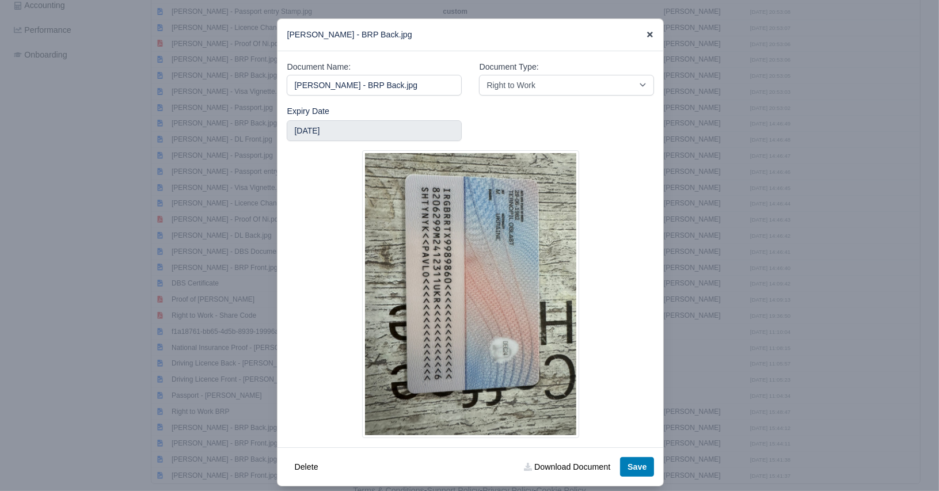
click at [646, 35] on icon at bounding box center [650, 35] width 8 height 8
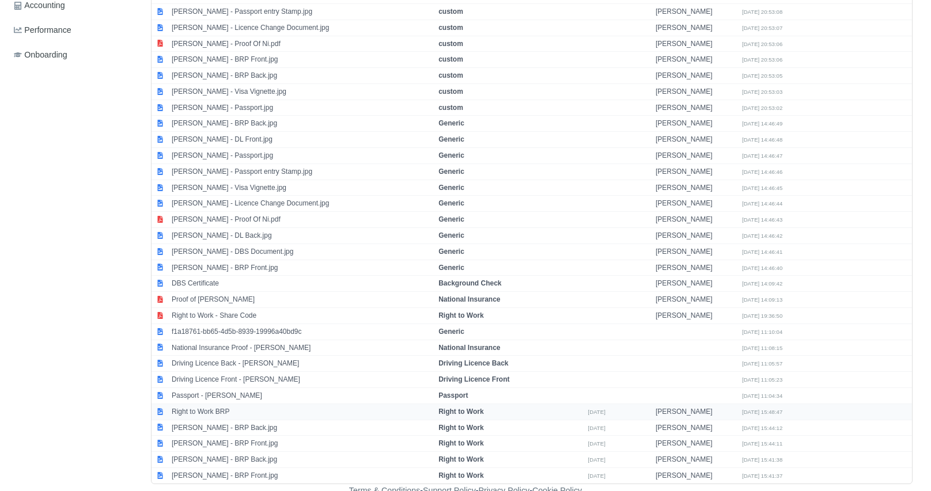
click at [240, 404] on td "Right to Work BRP" at bounding box center [302, 412] width 267 height 16
select select "right-to-work"
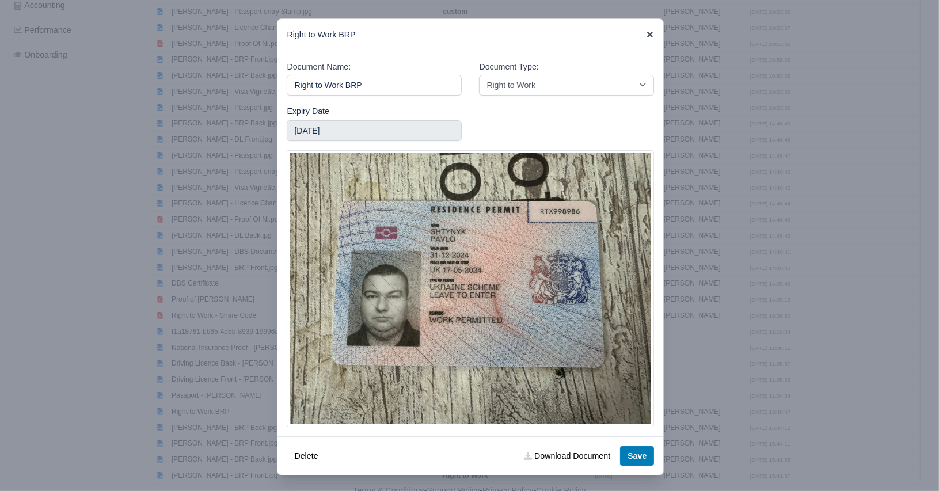
click at [646, 31] on icon at bounding box center [650, 35] width 8 height 8
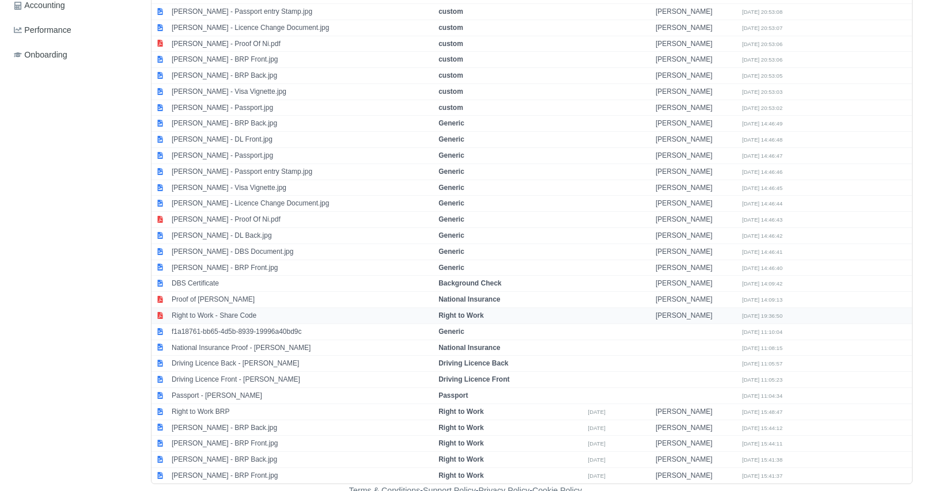
click at [312, 311] on td "Right to Work - Share Code" at bounding box center [302, 316] width 267 height 16
select select "right-to-work"
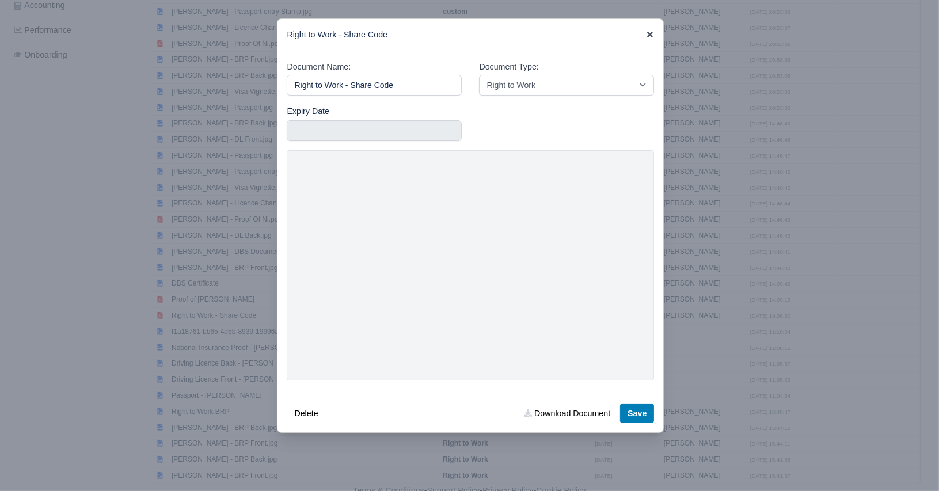
click at [646, 35] on icon at bounding box center [650, 35] width 8 height 8
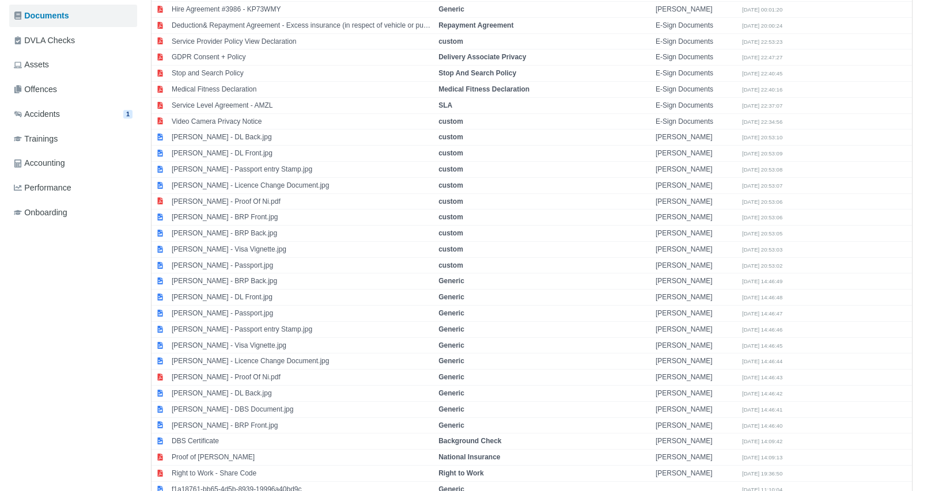
scroll to position [237, 0]
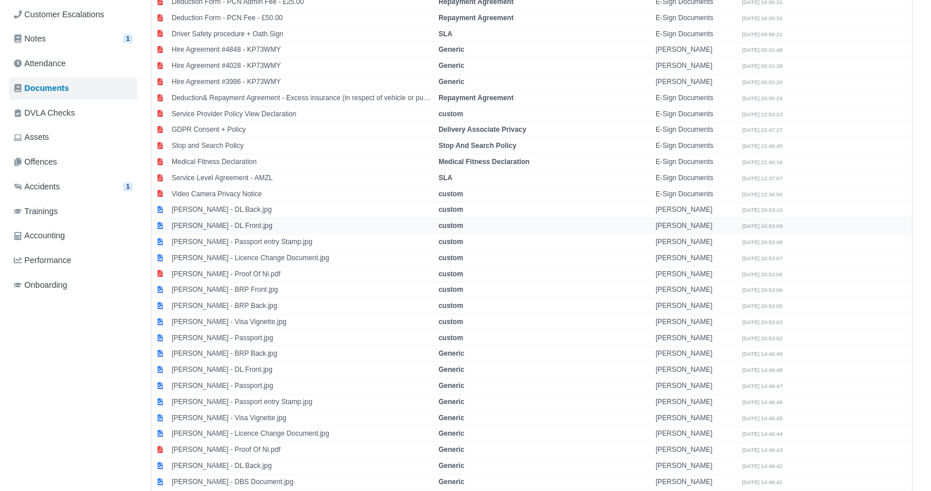
click at [205, 221] on td "Pavlo Shtynyk - DL Front.jpg" at bounding box center [302, 226] width 267 height 16
select select "custom"
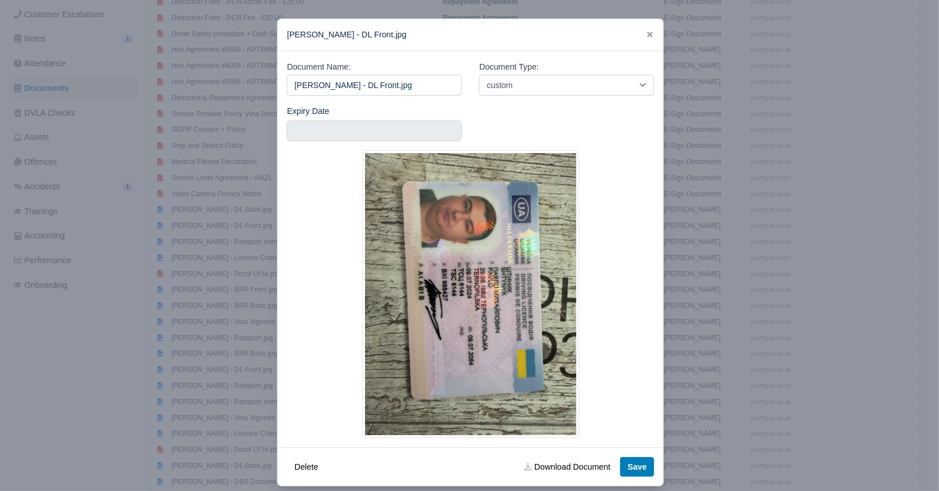
click at [647, 35] on icon at bounding box center [650, 35] width 8 height 8
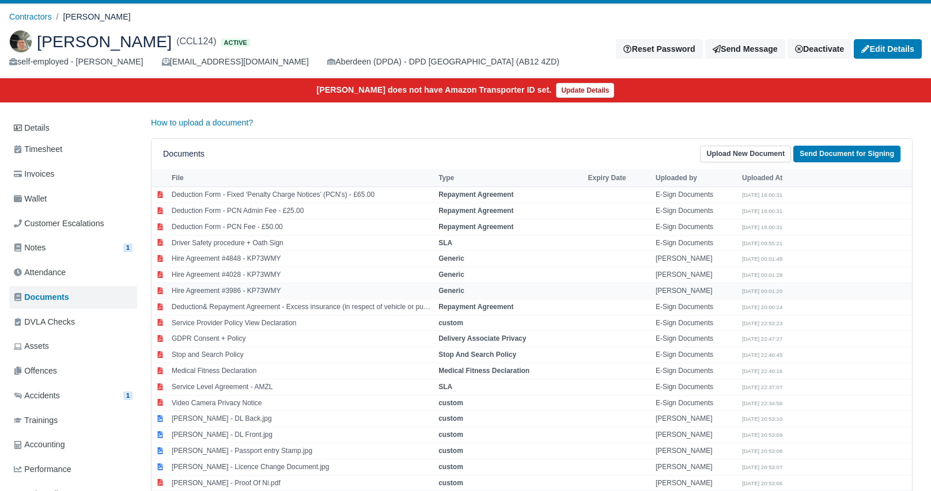
scroll to position [0, 0]
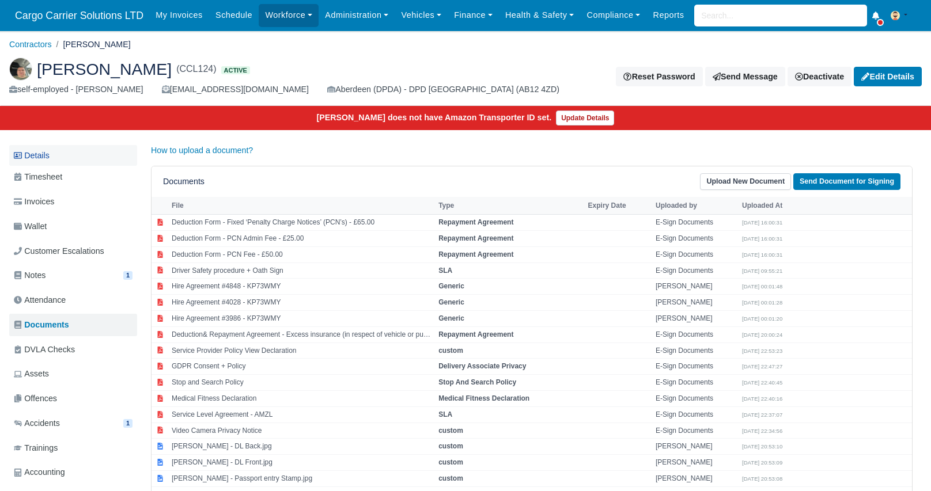
click at [35, 155] on link "Details" at bounding box center [73, 155] width 128 height 21
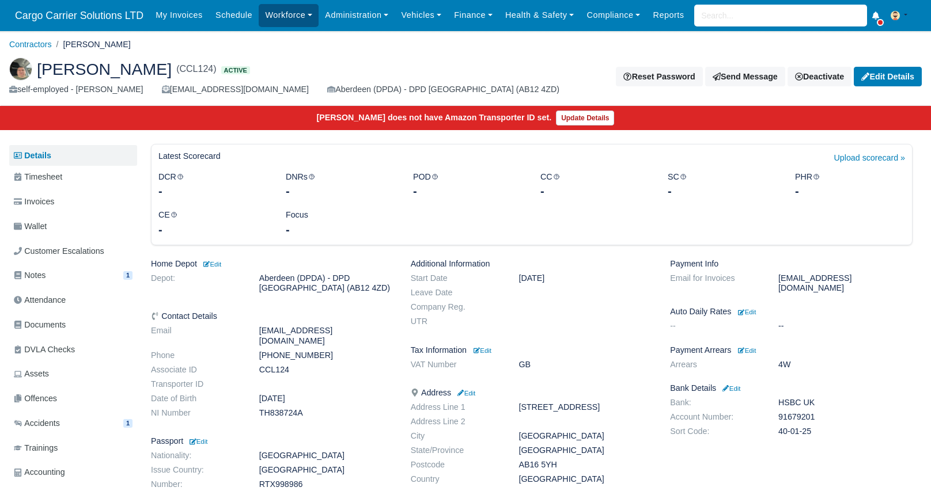
click at [280, 12] on link "Workforce" at bounding box center [289, 15] width 60 height 22
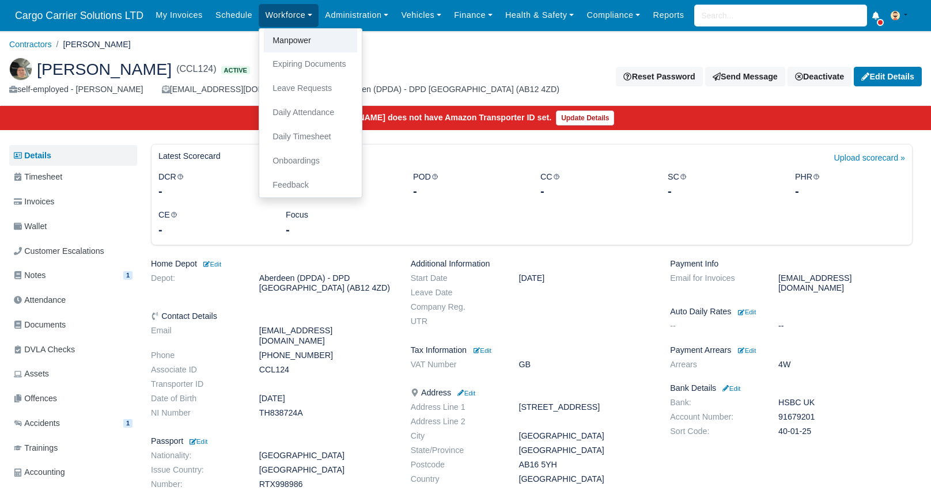
click at [287, 43] on link "Manpower" at bounding box center [310, 41] width 93 height 24
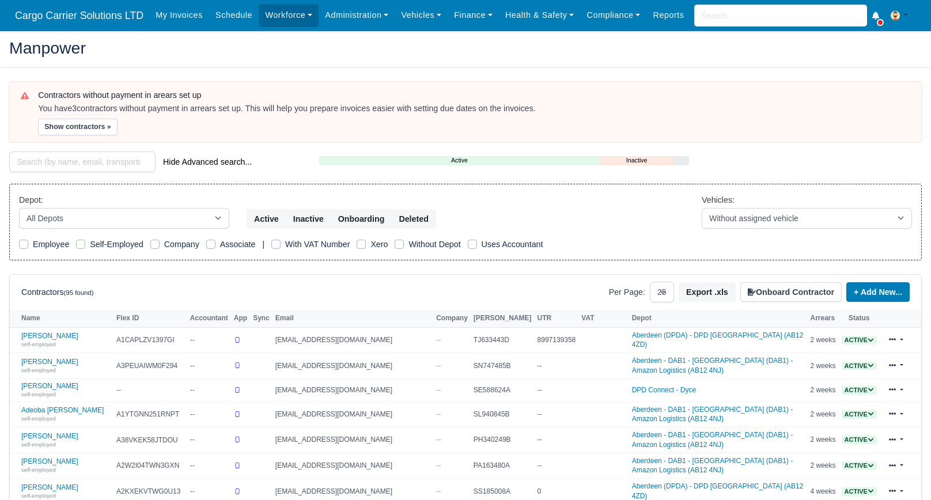
select select "25"
click at [93, 163] on input "search" at bounding box center [82, 161] width 146 height 21
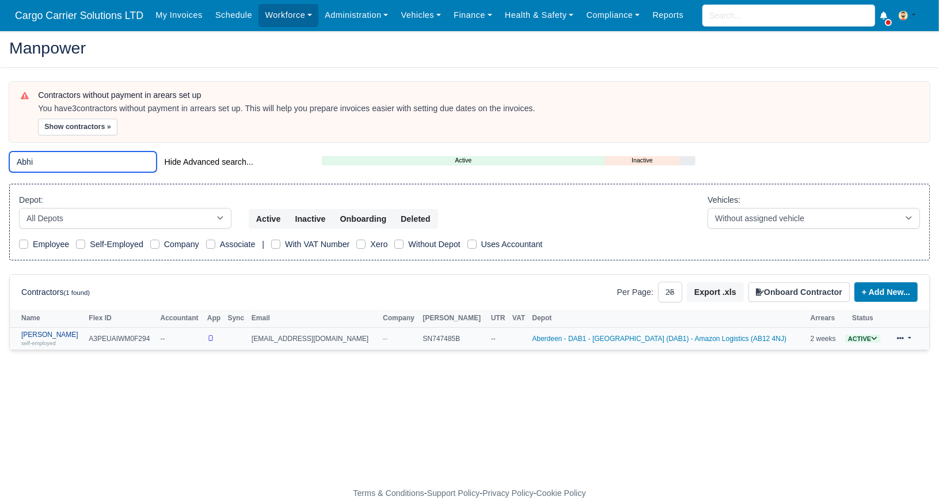
type input "Abhi"
click at [39, 334] on link "[PERSON_NAME] self-employed" at bounding box center [52, 339] width 62 height 17
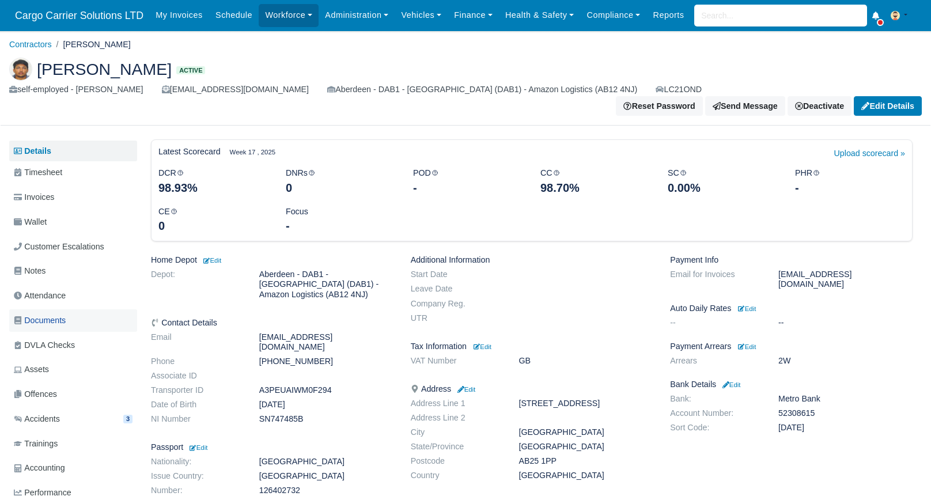
click at [66, 314] on span "Documents" at bounding box center [40, 320] width 52 height 13
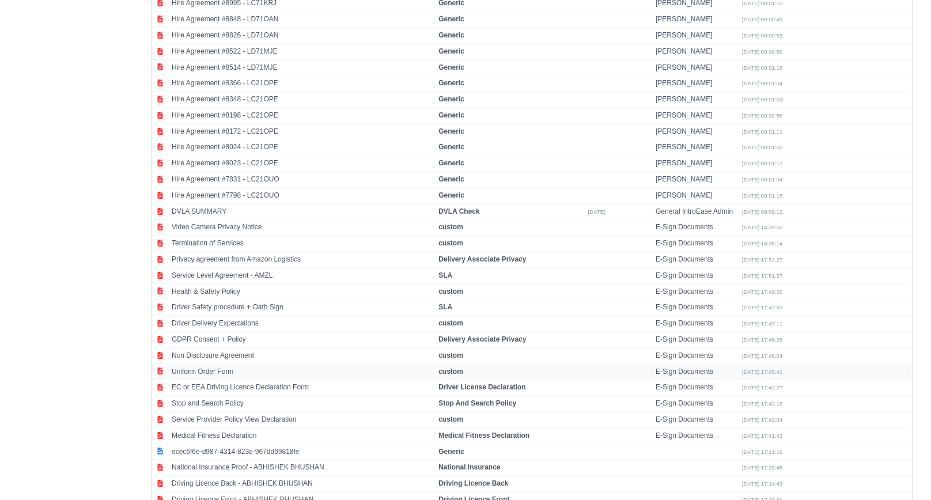
scroll to position [1468, 0]
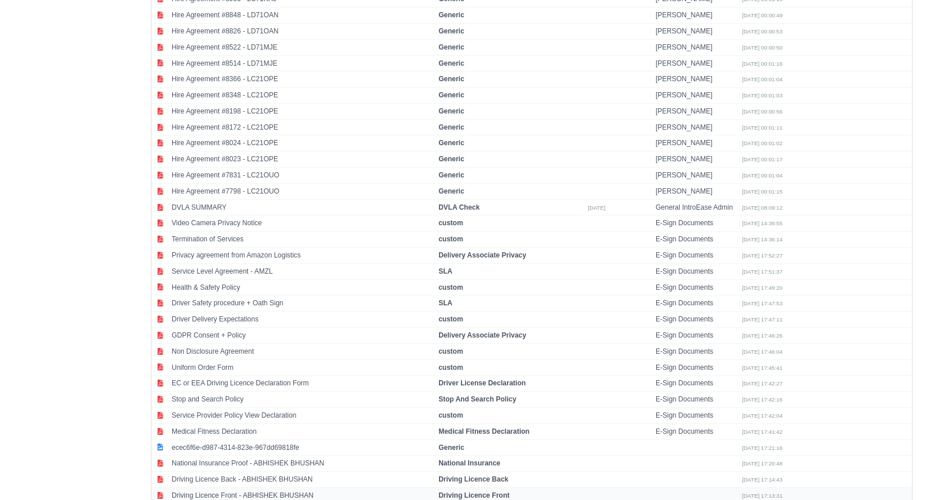
click at [270, 488] on td "Driving Licence Front - ABHISHEK BHUSHAN" at bounding box center [302, 496] width 267 height 16
select select "driving-licence-front"
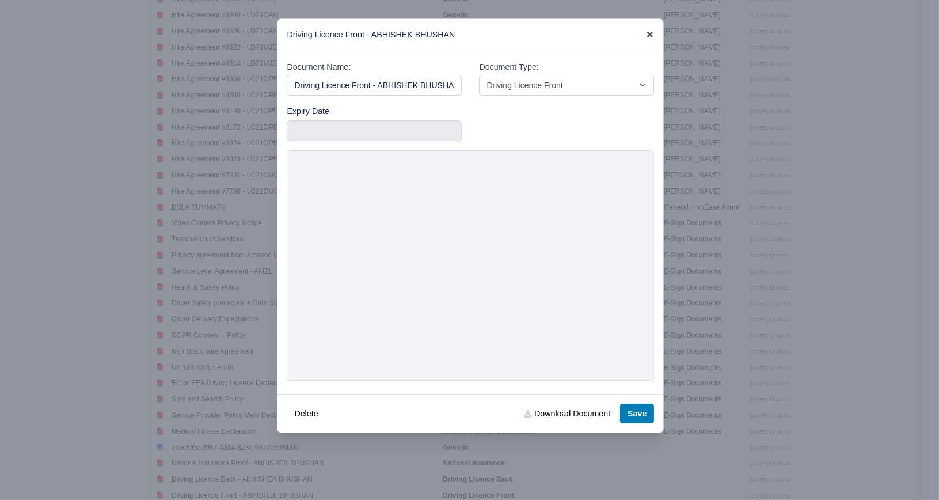
drag, startPoint x: 651, startPoint y: 32, endPoint x: 646, endPoint y: 36, distance: 6.7
click at [651, 32] on icon at bounding box center [650, 35] width 8 height 8
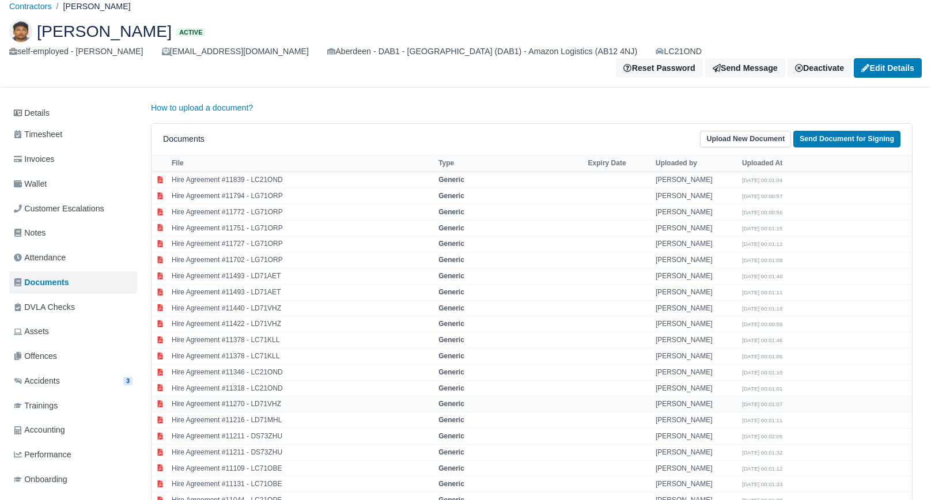
scroll to position [0, 0]
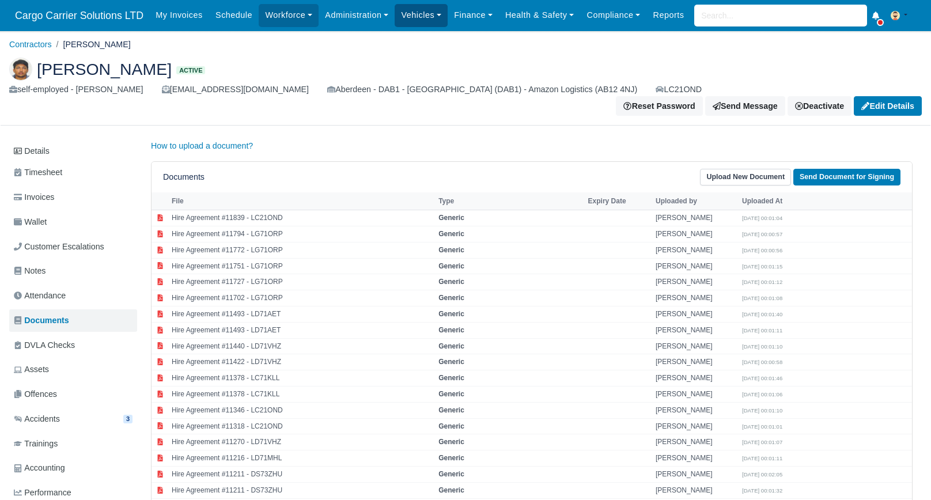
click at [417, 16] on link "Vehicles" at bounding box center [421, 15] width 53 height 22
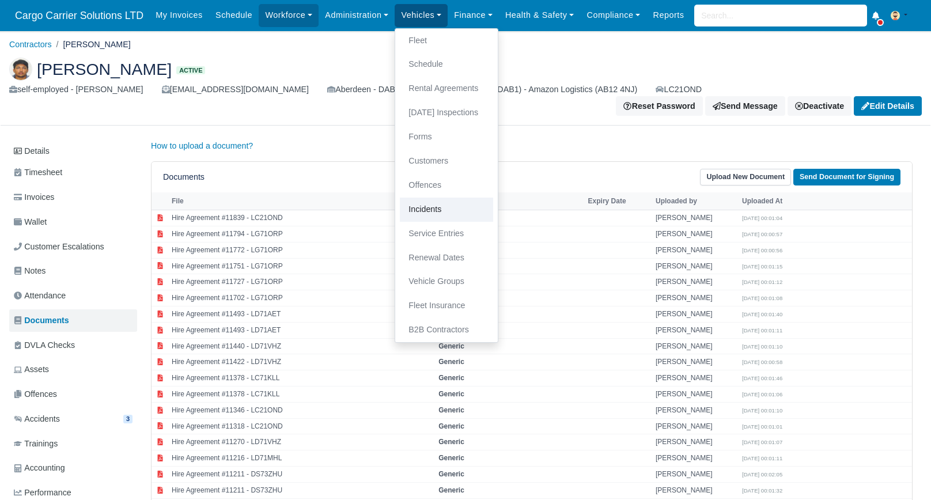
click at [429, 205] on link "Incidents" at bounding box center [446, 210] width 93 height 24
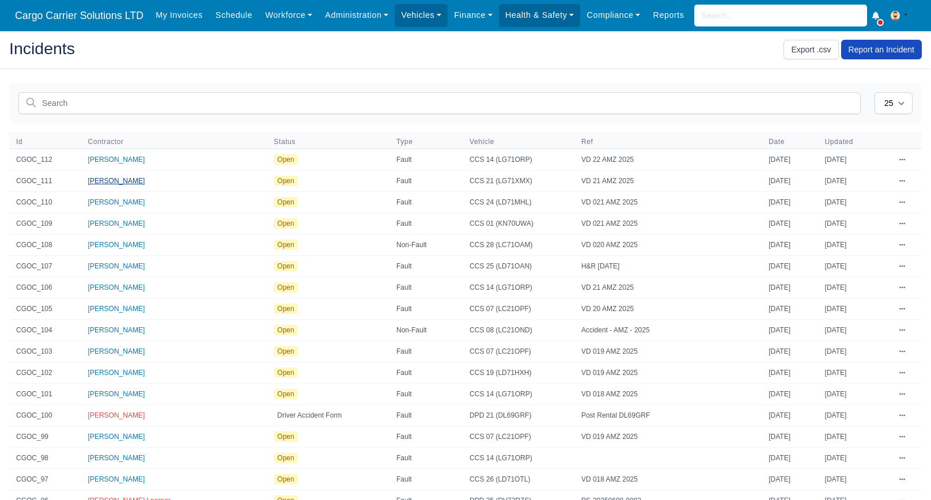
click at [103, 183] on span "[PERSON_NAME]" at bounding box center [116, 181] width 57 height 8
click at [130, 200] on span "[PERSON_NAME]" at bounding box center [116, 202] width 57 height 8
click at [113, 159] on span "[PERSON_NAME]" at bounding box center [116, 160] width 57 height 8
